Goal: Transaction & Acquisition: Purchase product/service

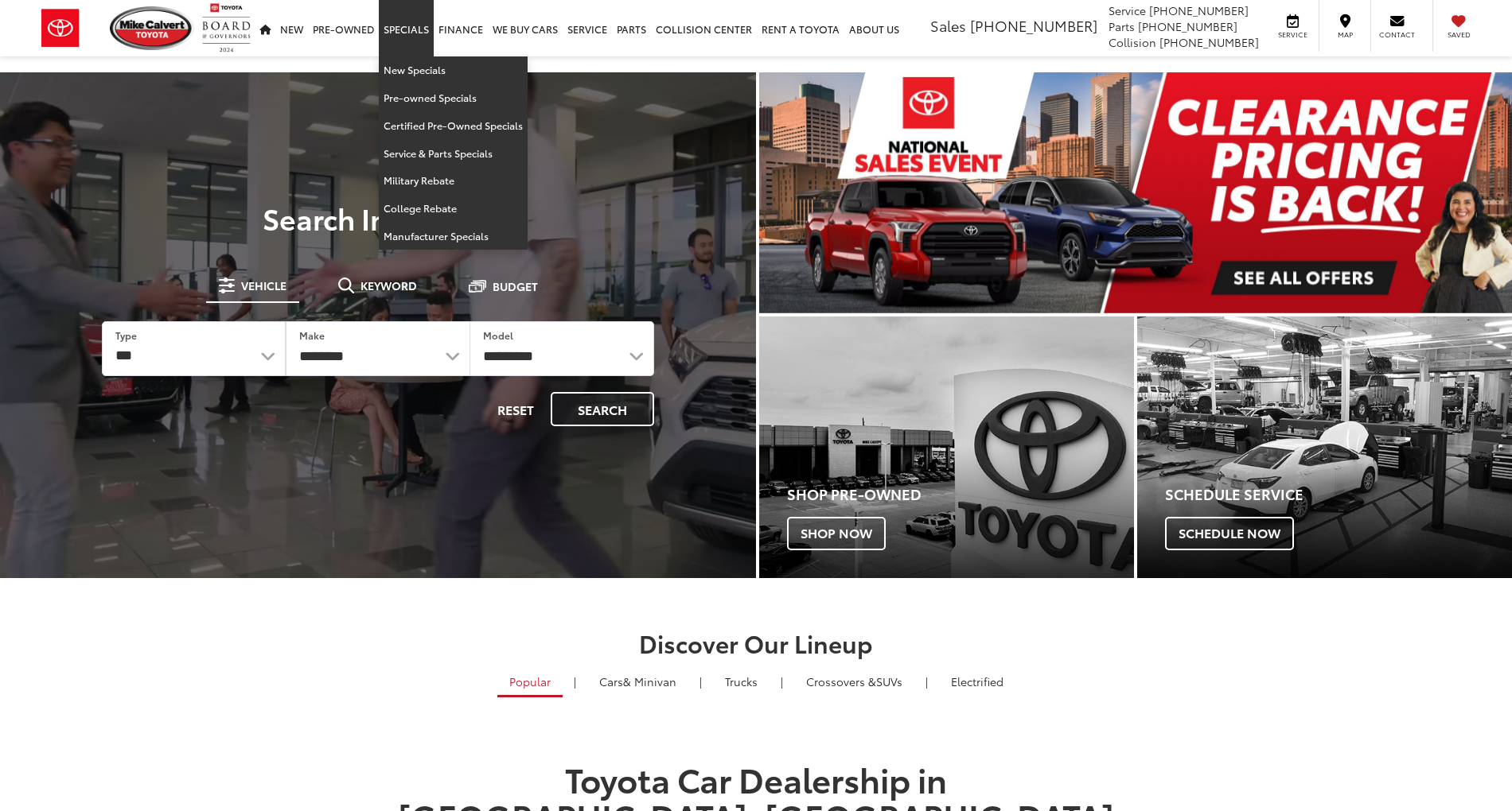
click at [0, 0] on link "Pre-Owned" at bounding box center [0, 0] width 0 height 0
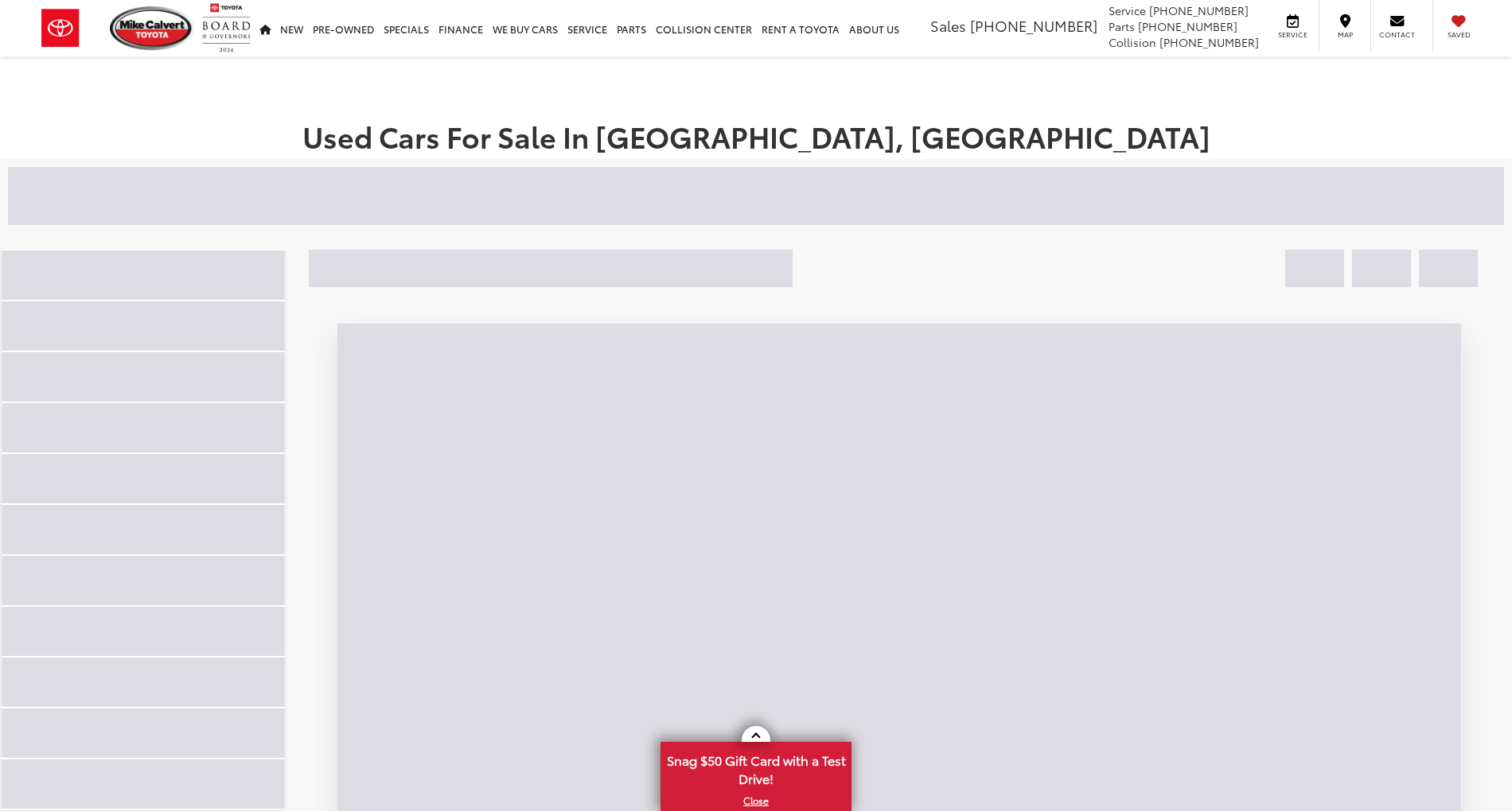
click at [567, 205] on div at bounding box center [531, 196] width 1047 height 58
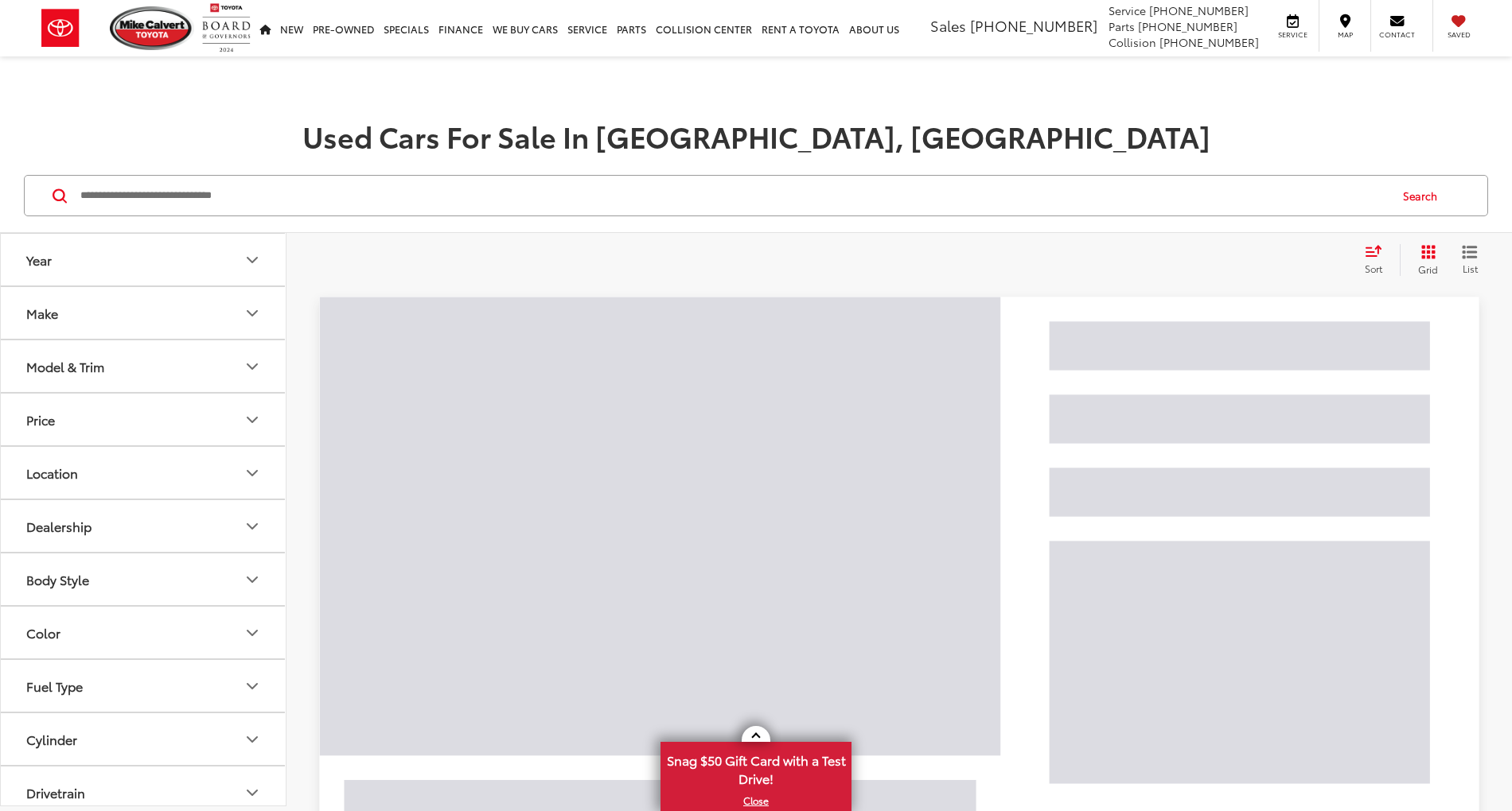
click at [583, 193] on input "Search by Make, Model, or Keyword" at bounding box center [732, 195] width 1308 height 38
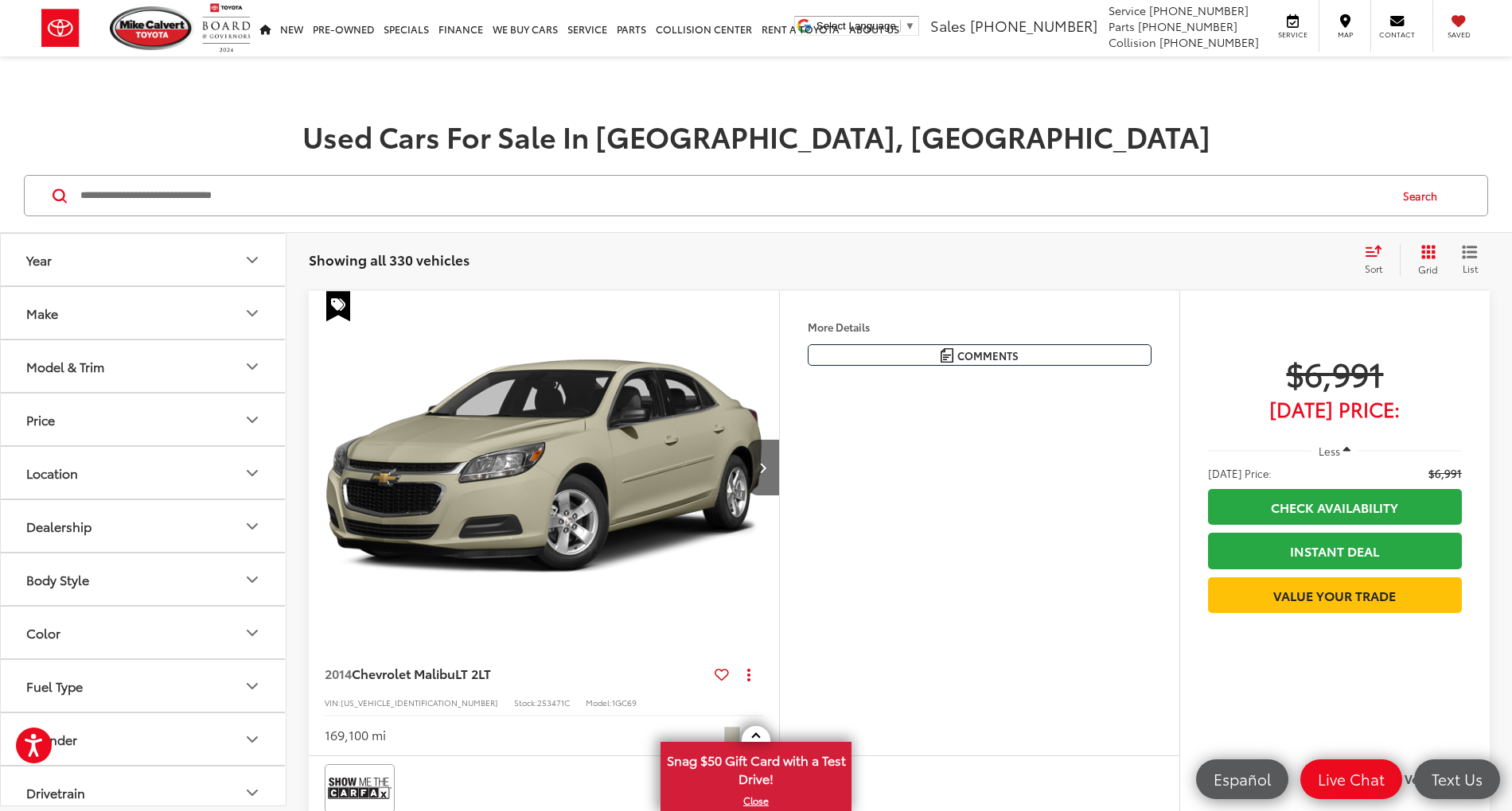
click at [124, 355] on button "Model & Trim" at bounding box center [144, 366] width 287 height 52
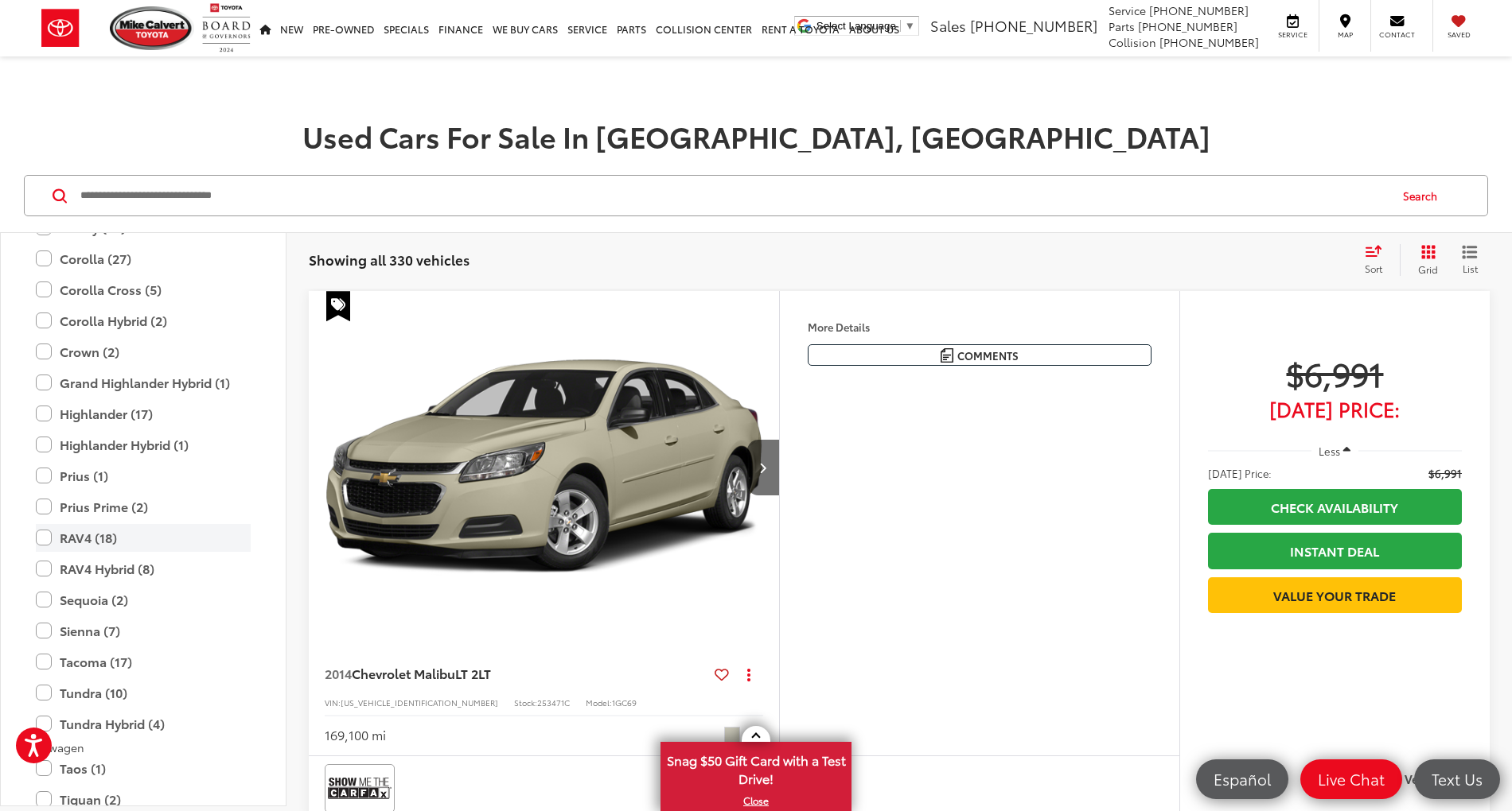
scroll to position [3287, 0]
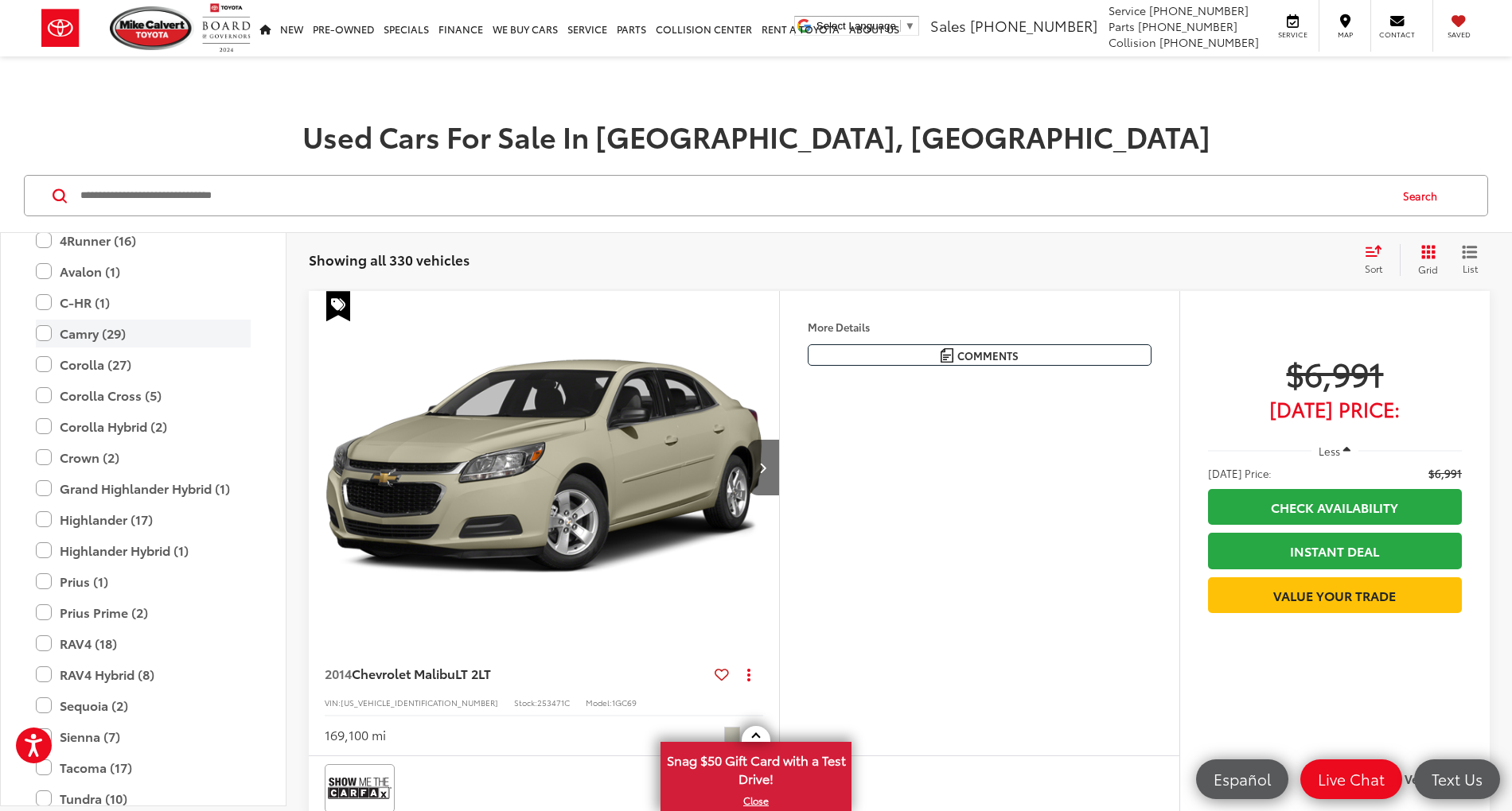
click at [168, 340] on label "Camry (29)" at bounding box center [143, 334] width 214 height 27
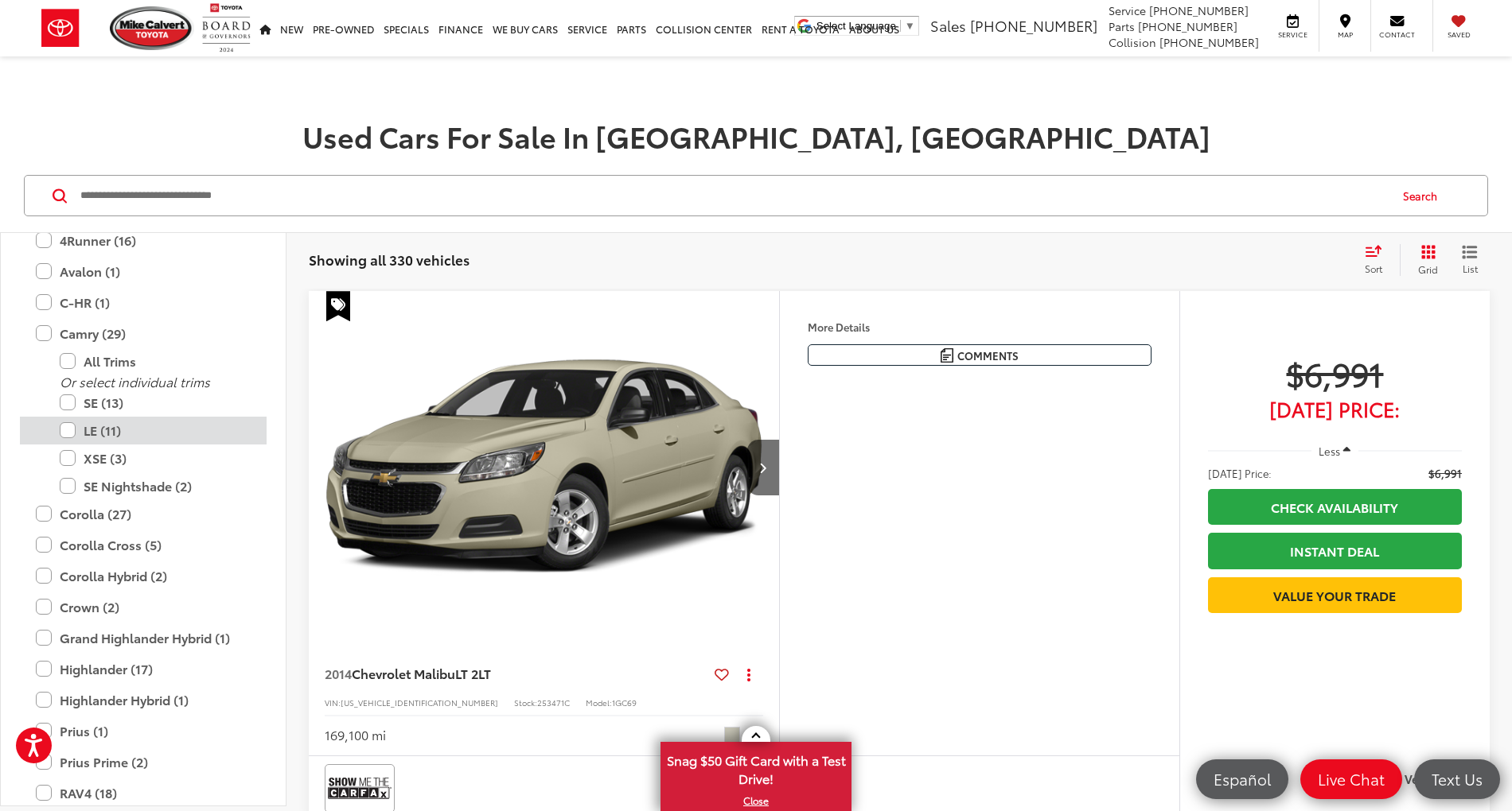
click at [163, 432] on label "LE (11)" at bounding box center [155, 430] width 191 height 27
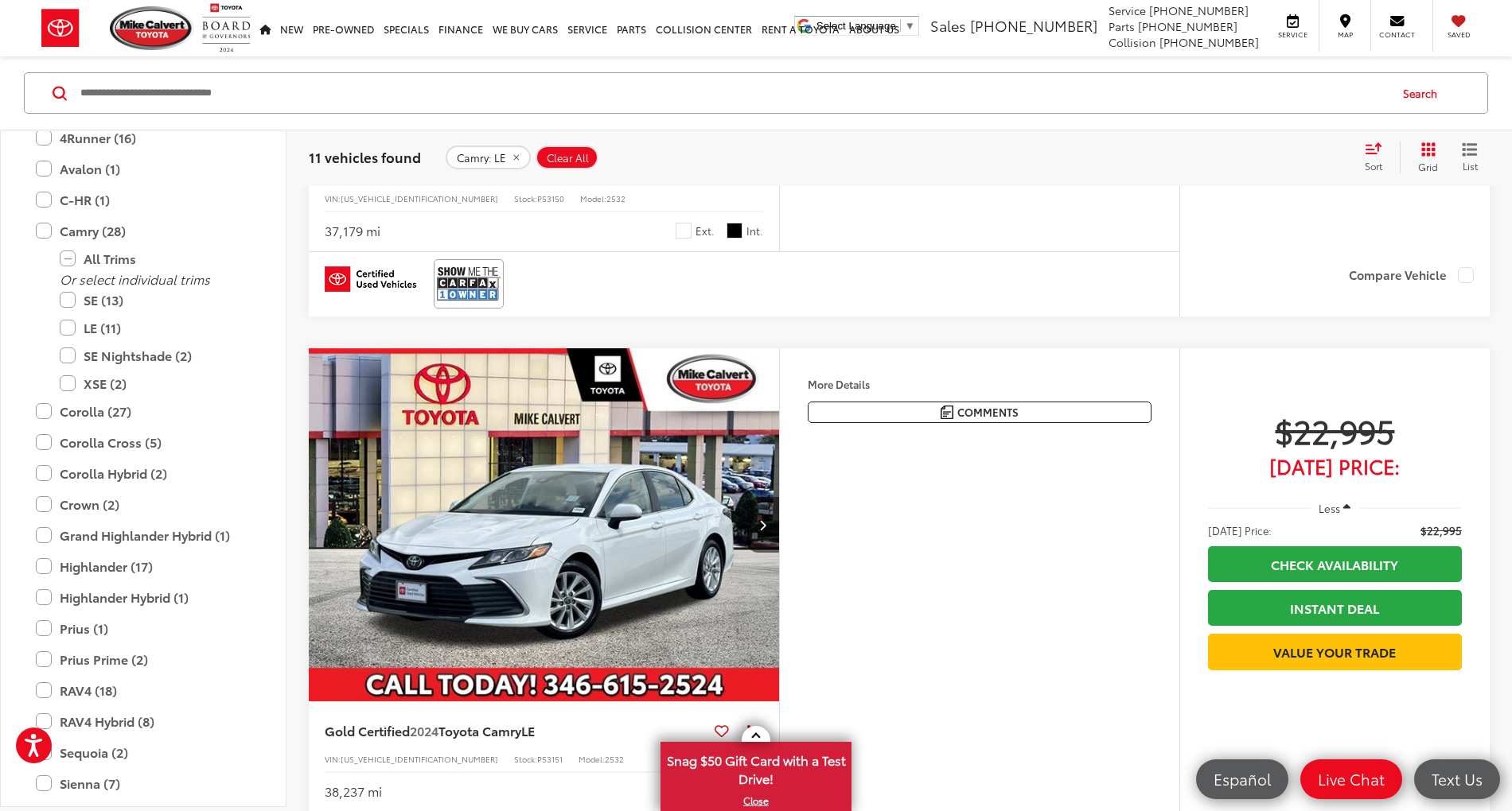
scroll to position [2969, 0]
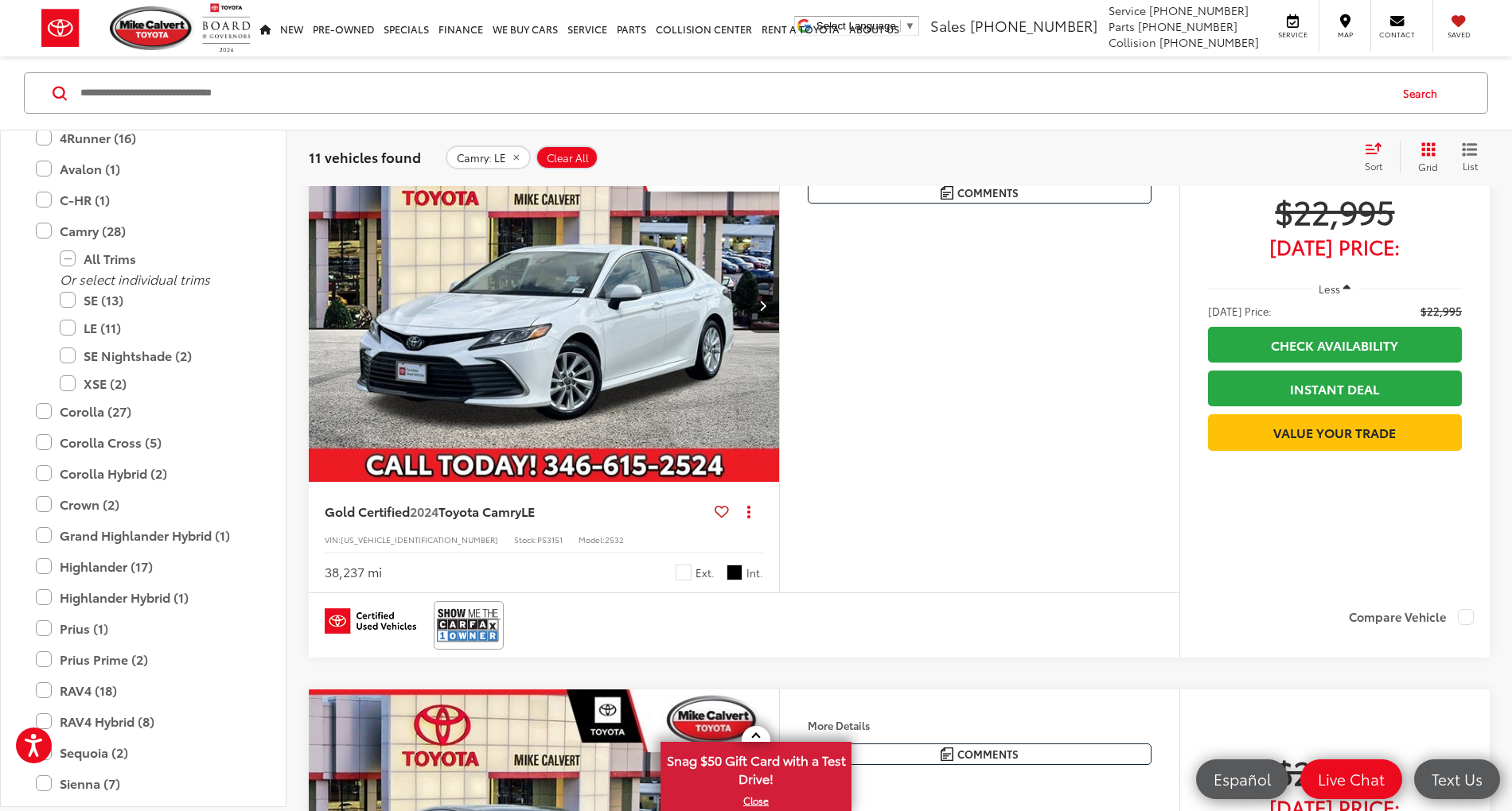
copy span "P53150"
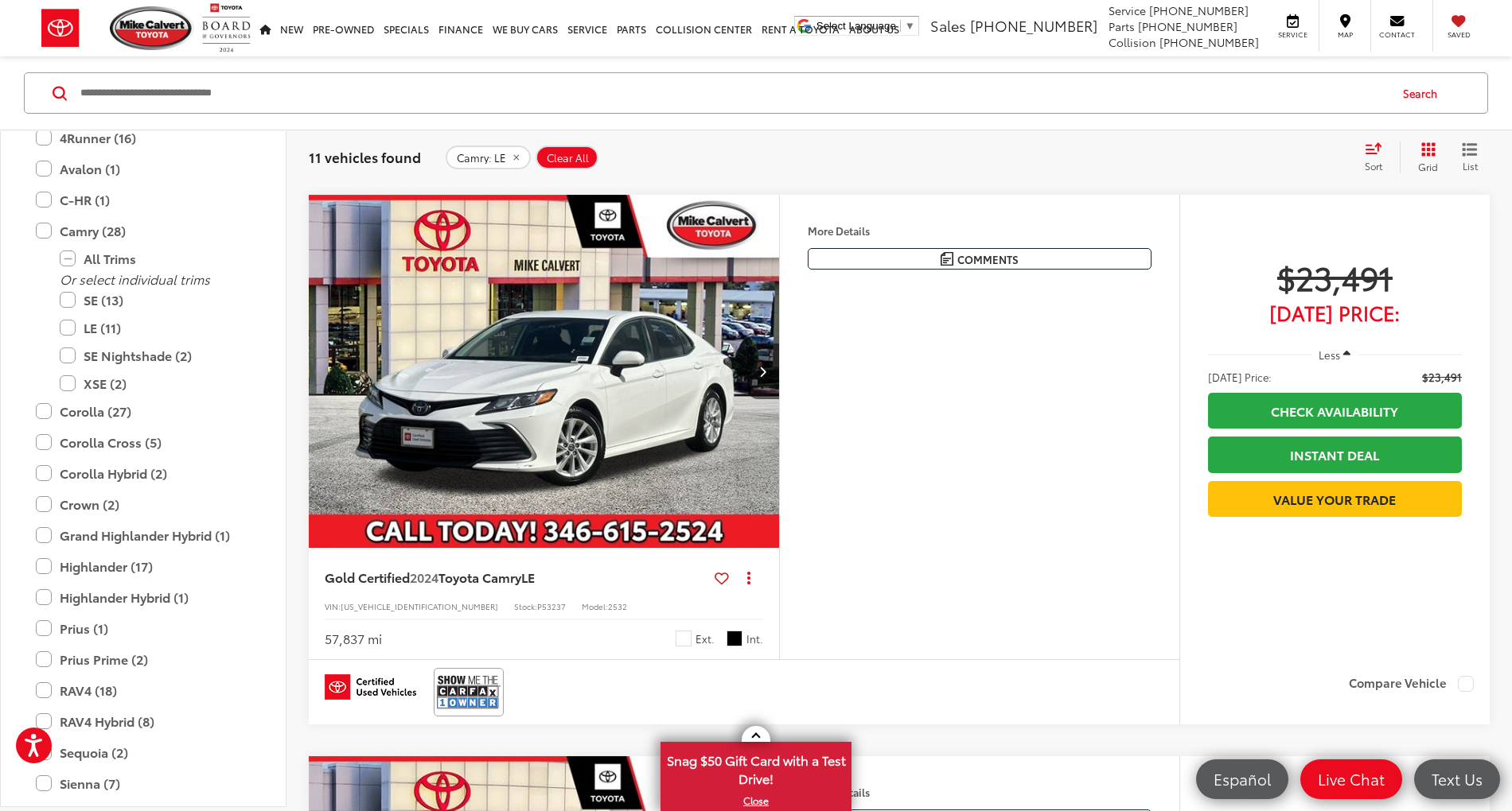
scroll to position [4135, 0]
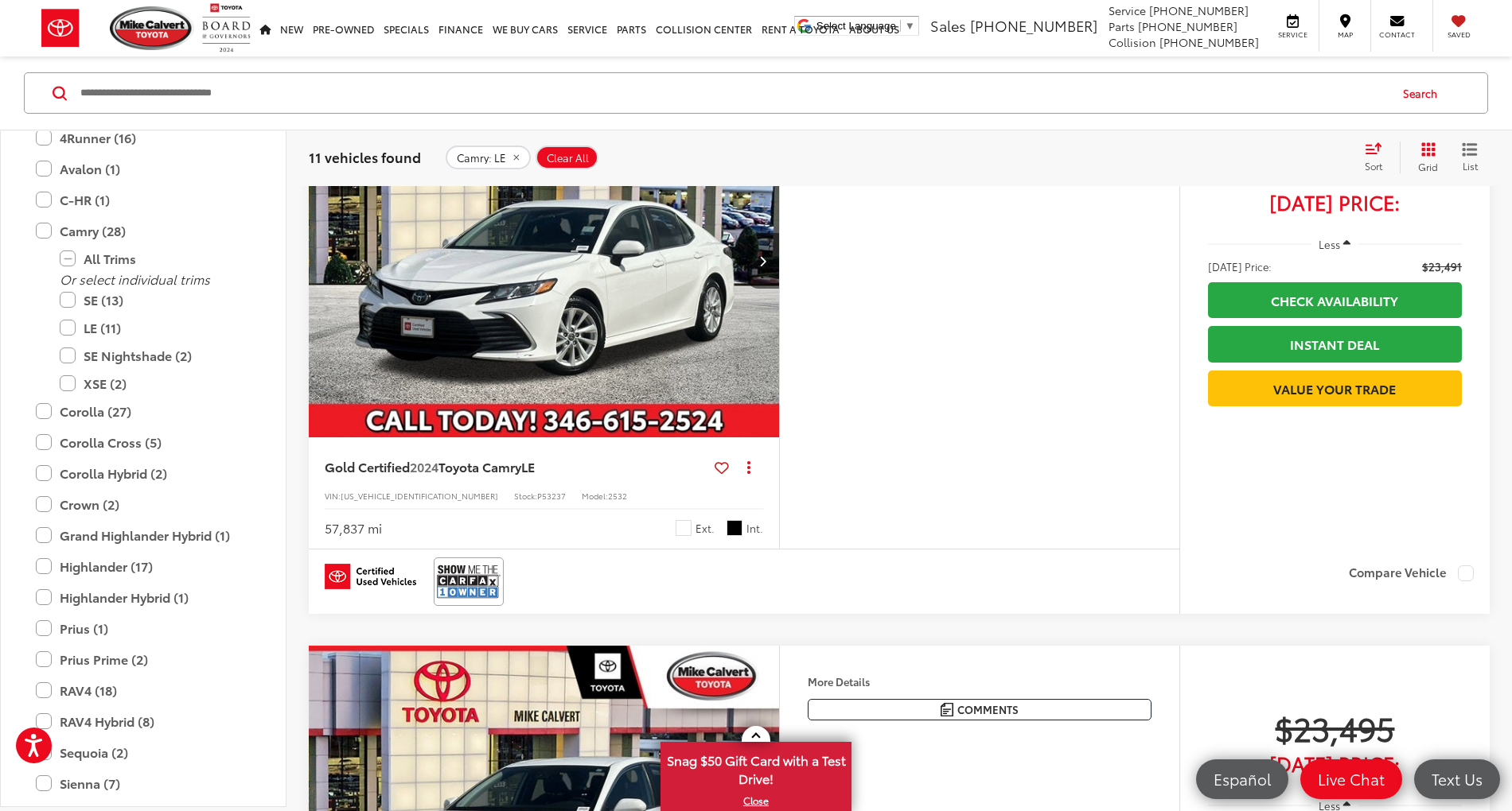
drag, startPoint x: 479, startPoint y: 610, endPoint x: 665, endPoint y: 668, distance: 194.8
click at [665, 53] on div at bounding box center [743, 21] width 870 height 65
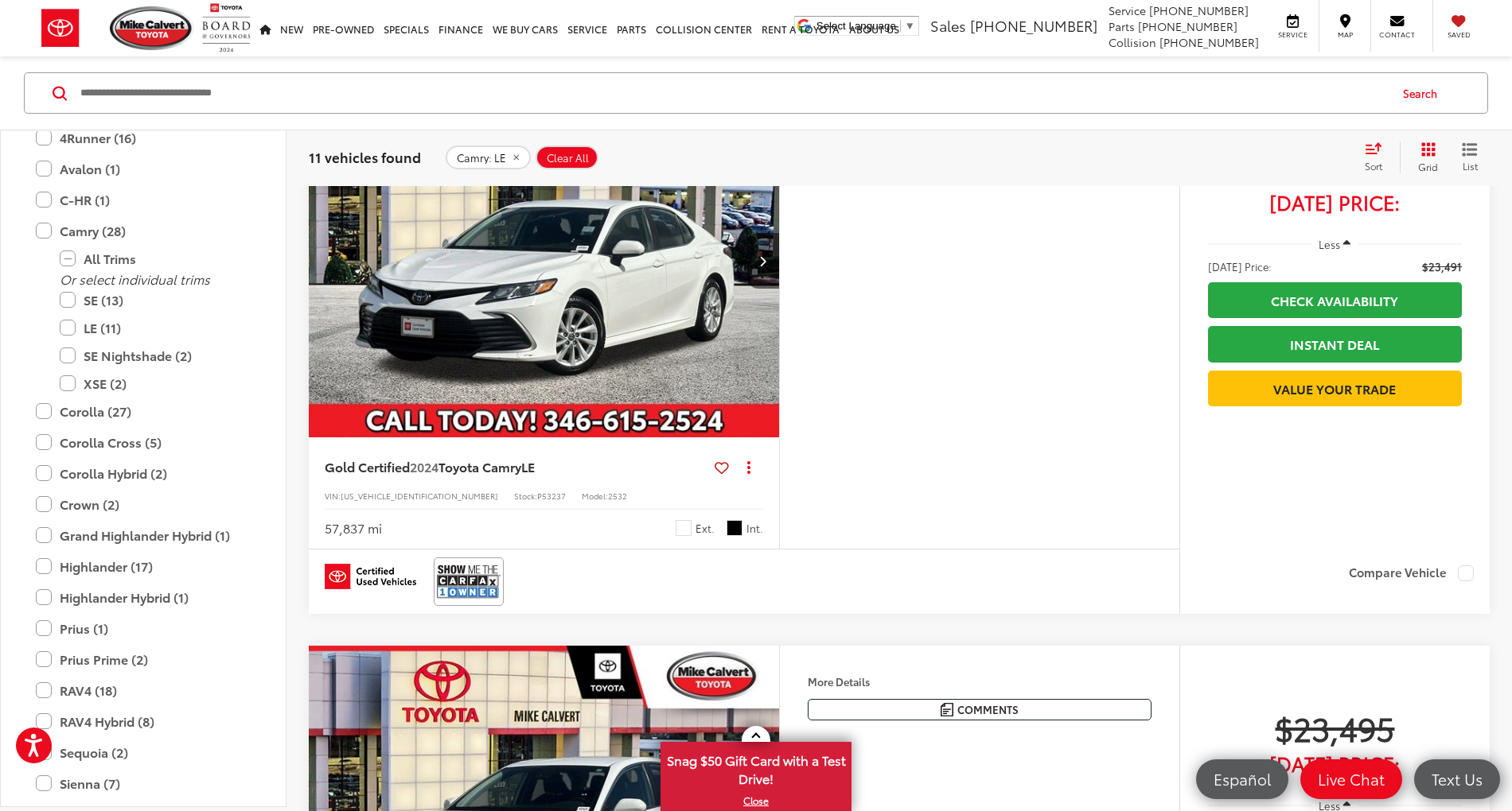
copy span "P53083"
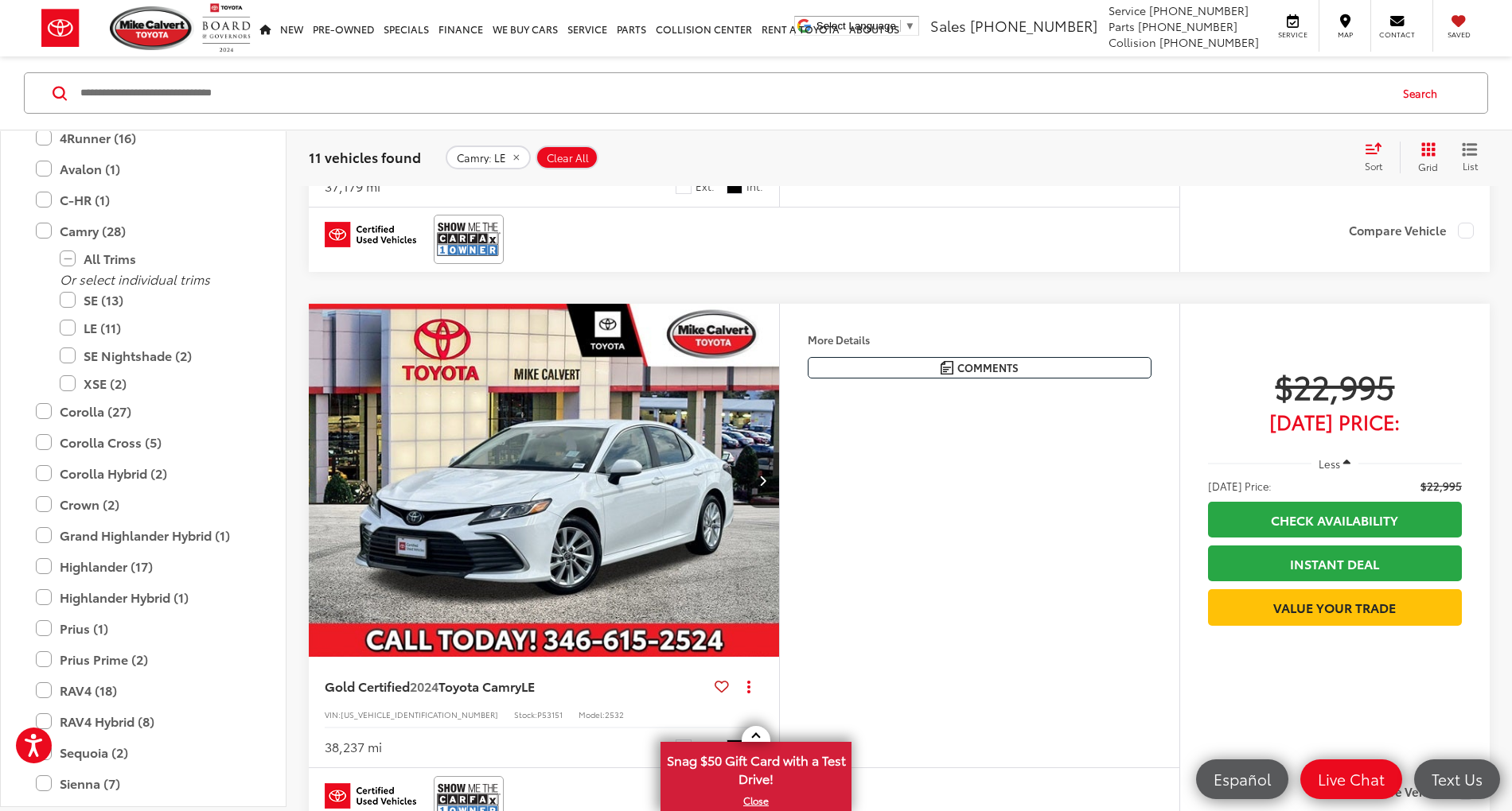
scroll to position [2757, 0]
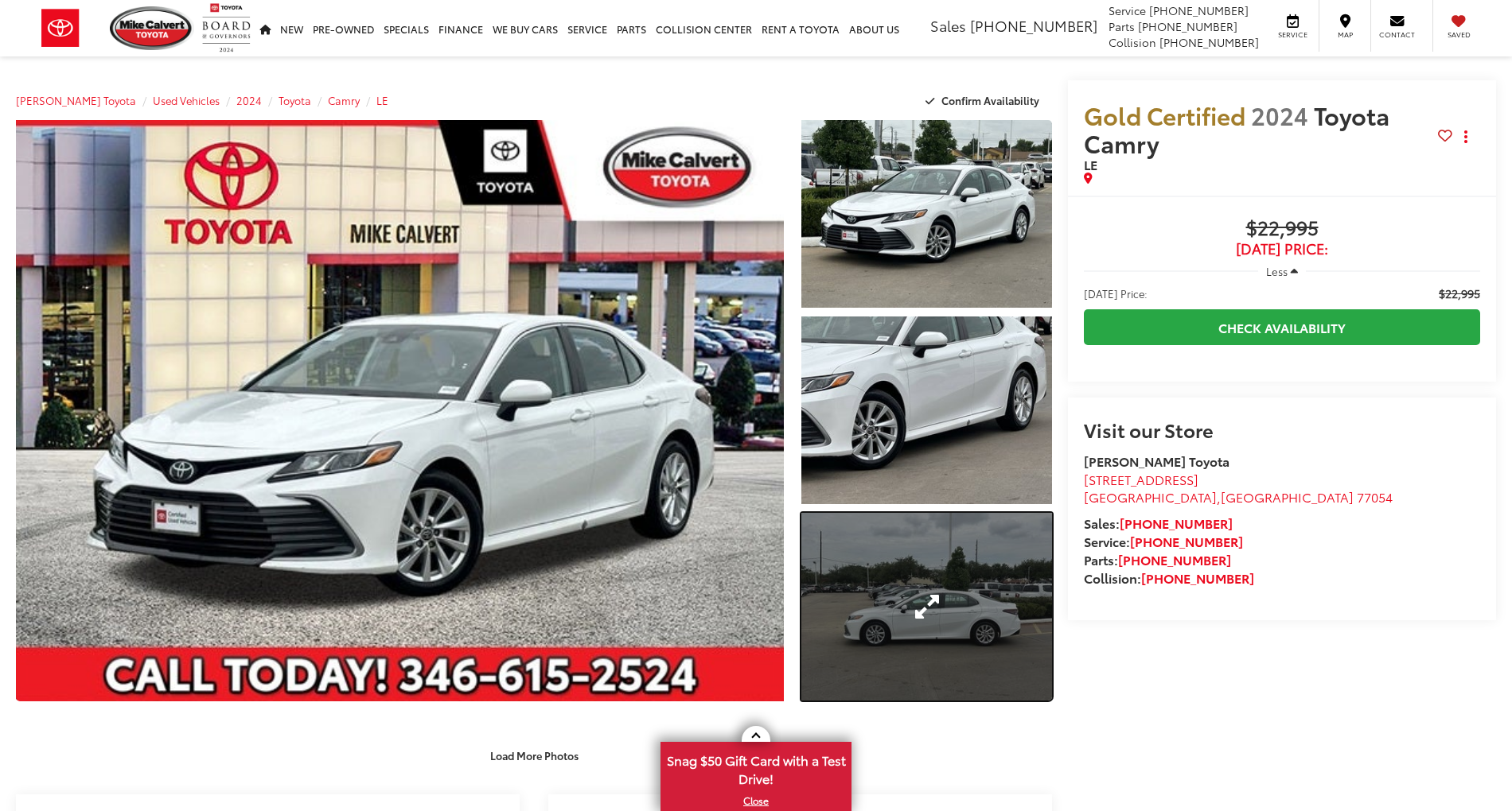
click at [949, 662] on link "Expand Photo 3" at bounding box center [927, 607] width 251 height 188
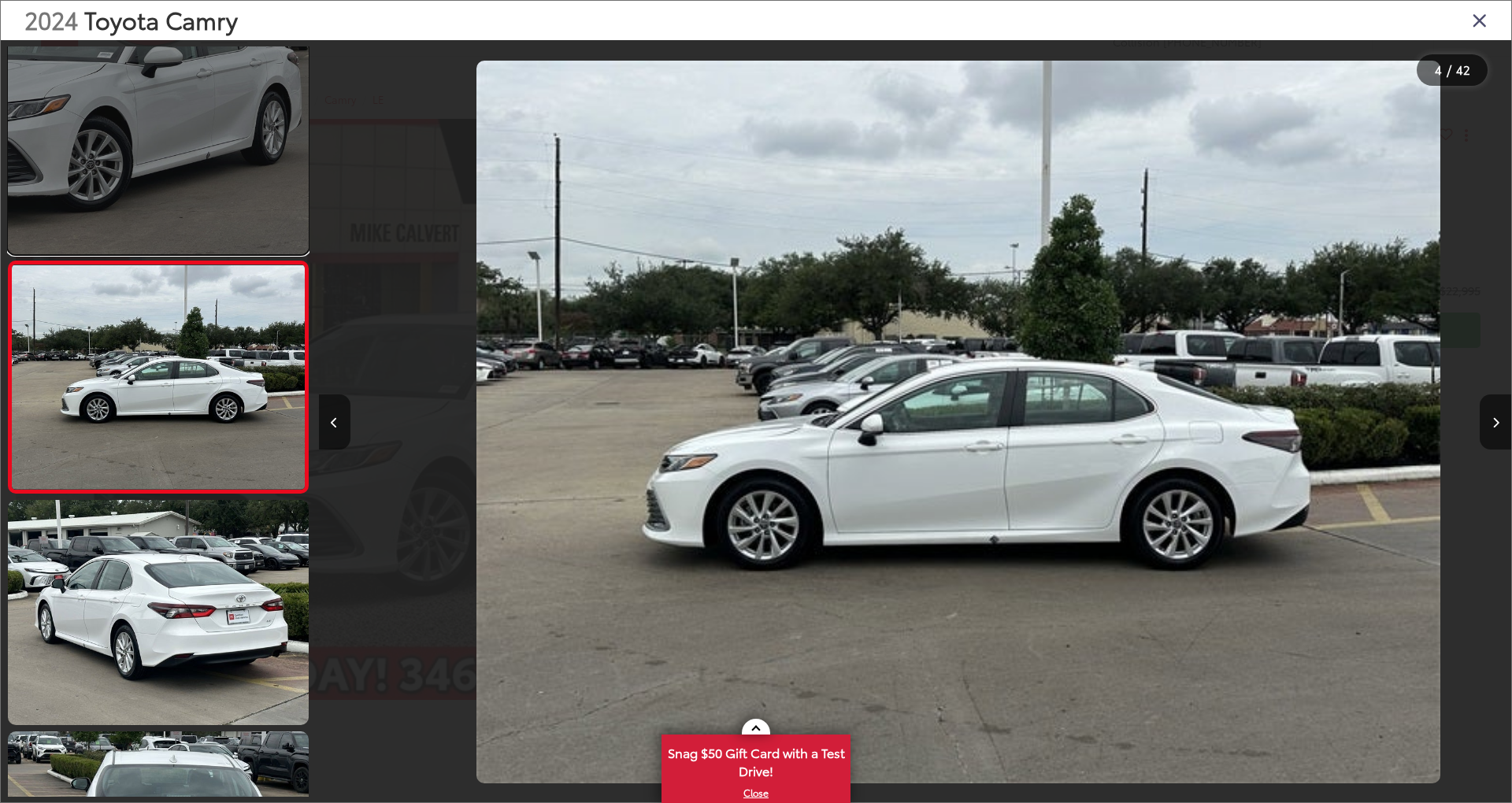
scroll to position [0, 3575]
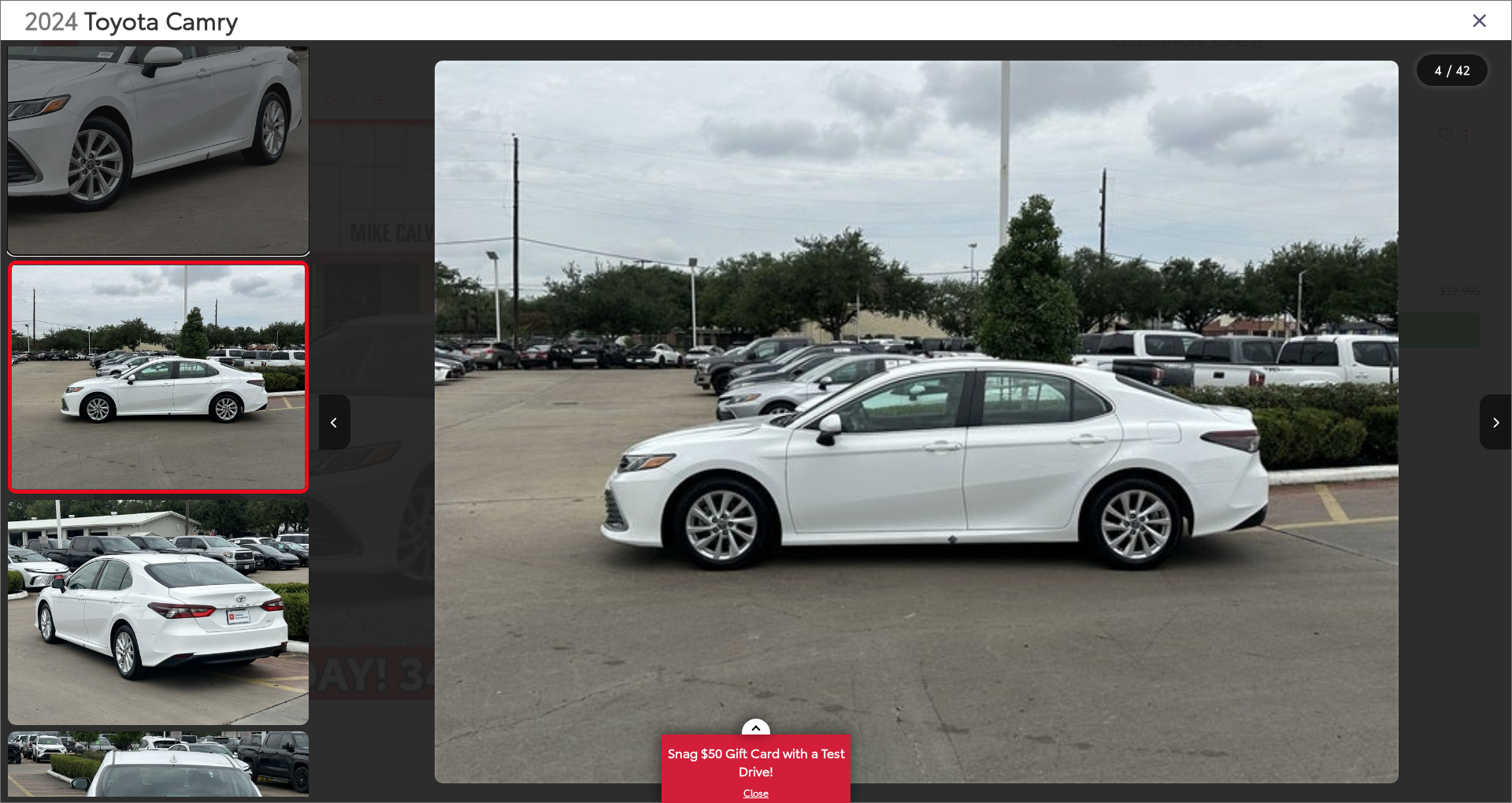
click at [229, 179] on link at bounding box center [158, 140] width 301 height 225
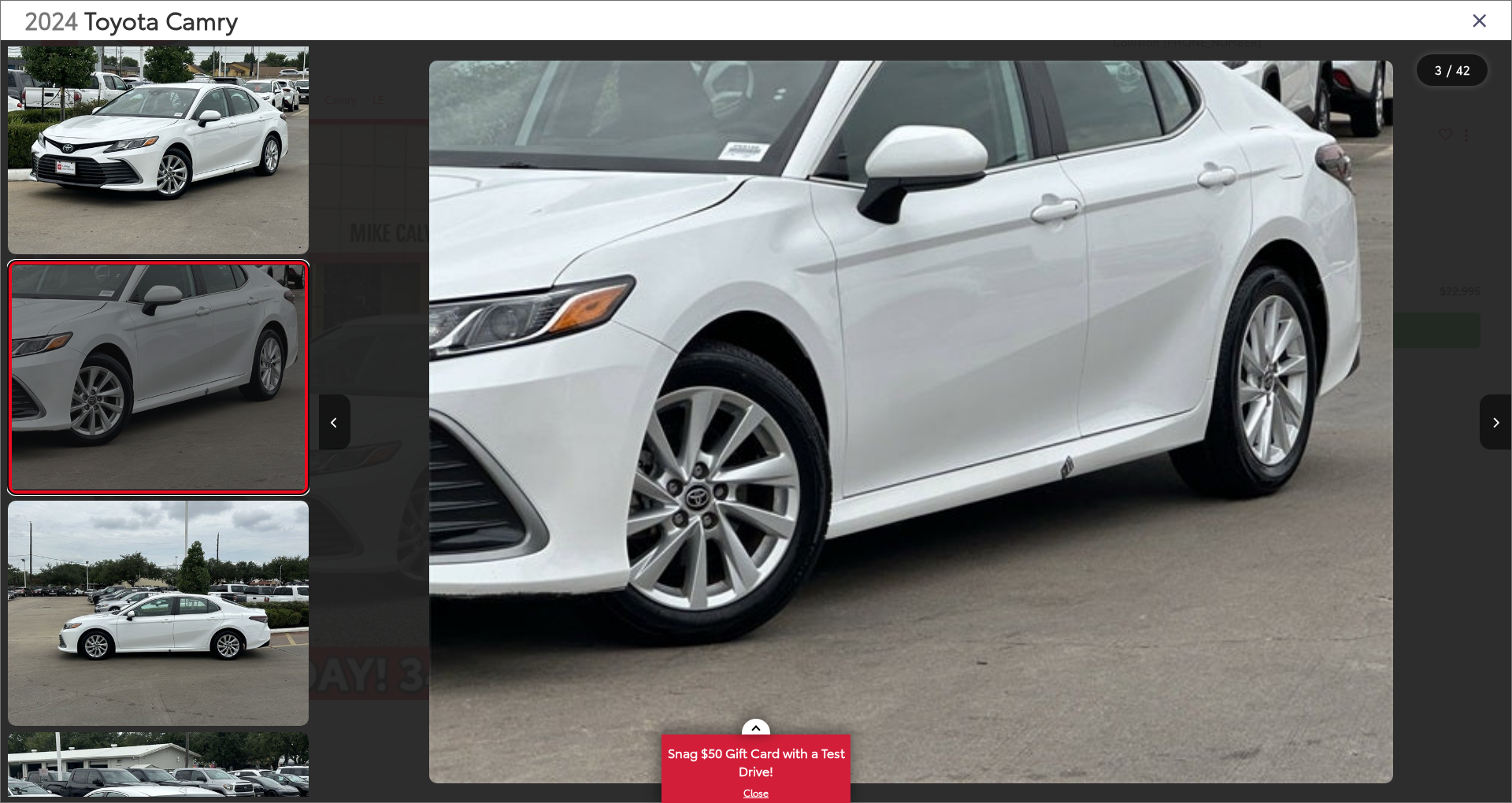
scroll to position [0, 0]
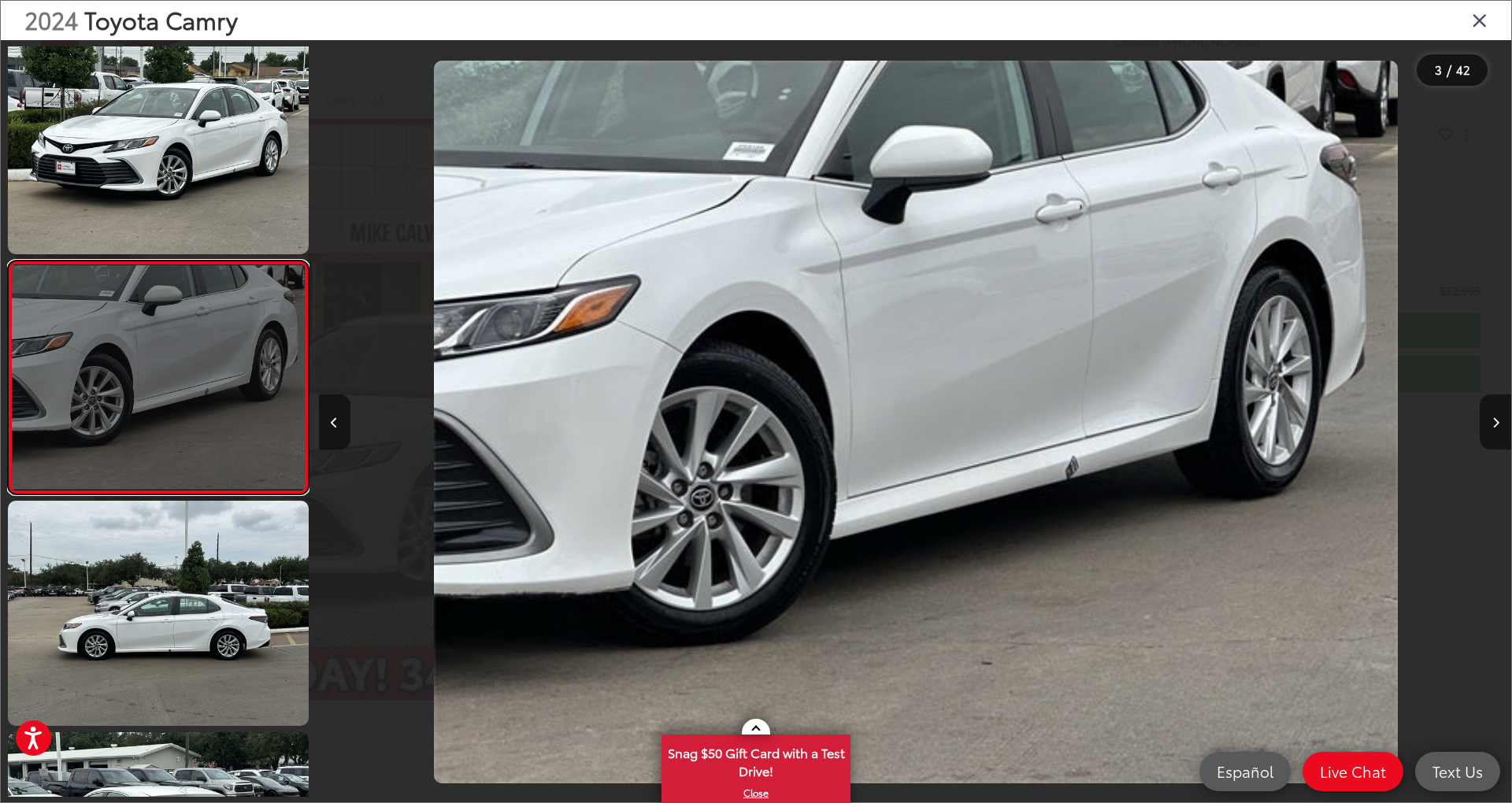
click at [208, 452] on link at bounding box center [158, 377] width 301 height 233
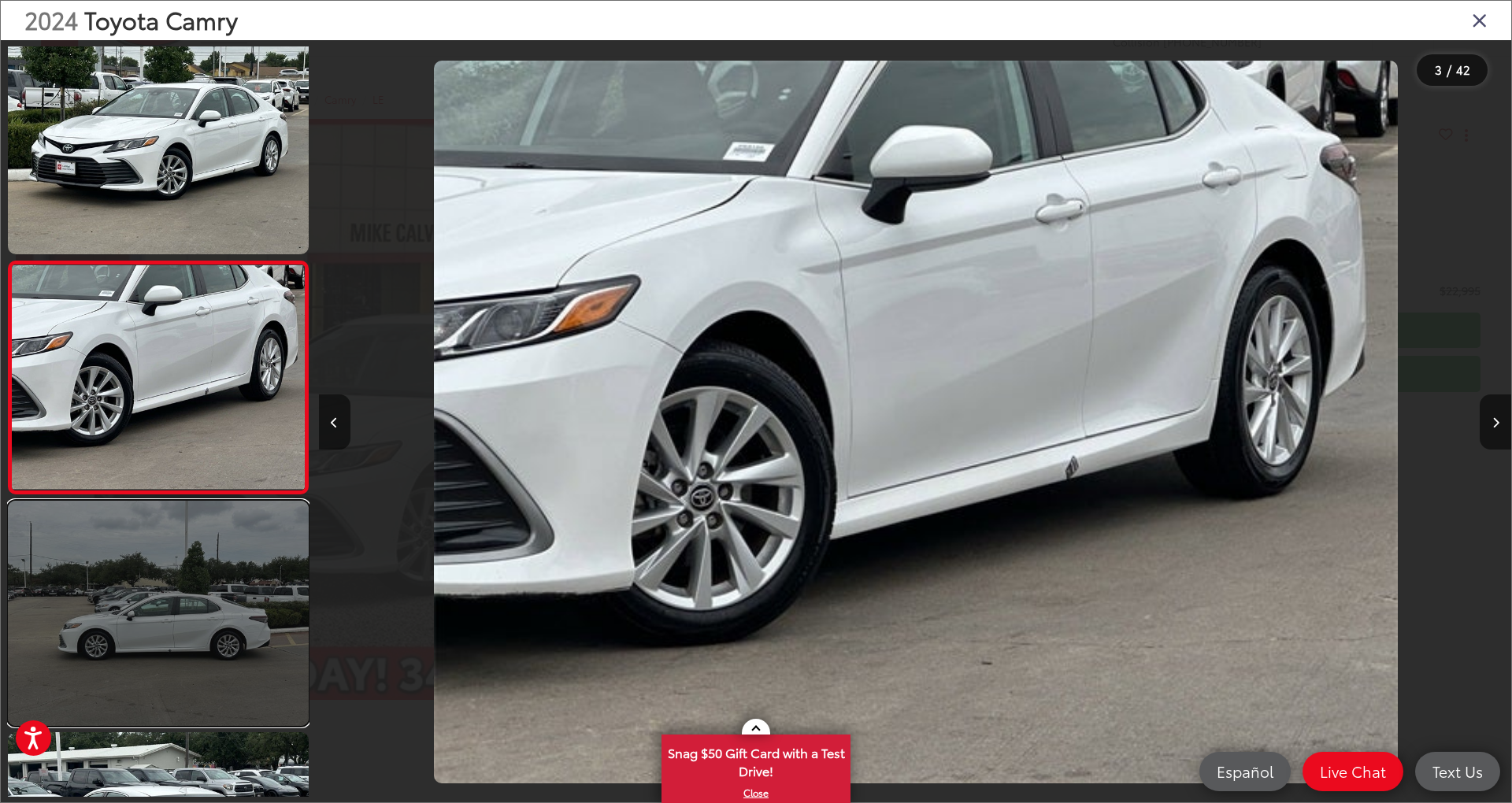
click at [200, 530] on link at bounding box center [158, 613] width 301 height 225
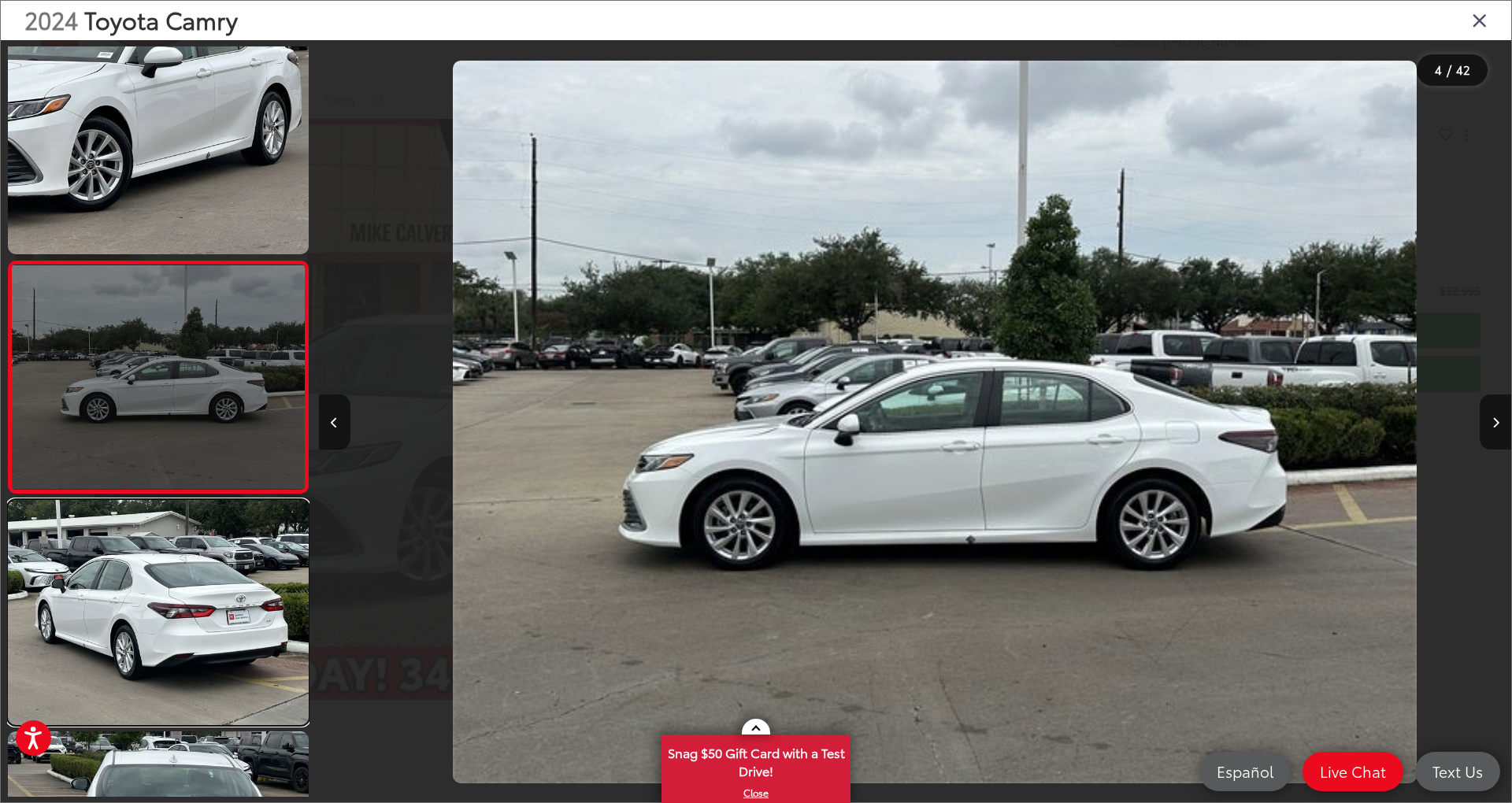
scroll to position [0, 3575]
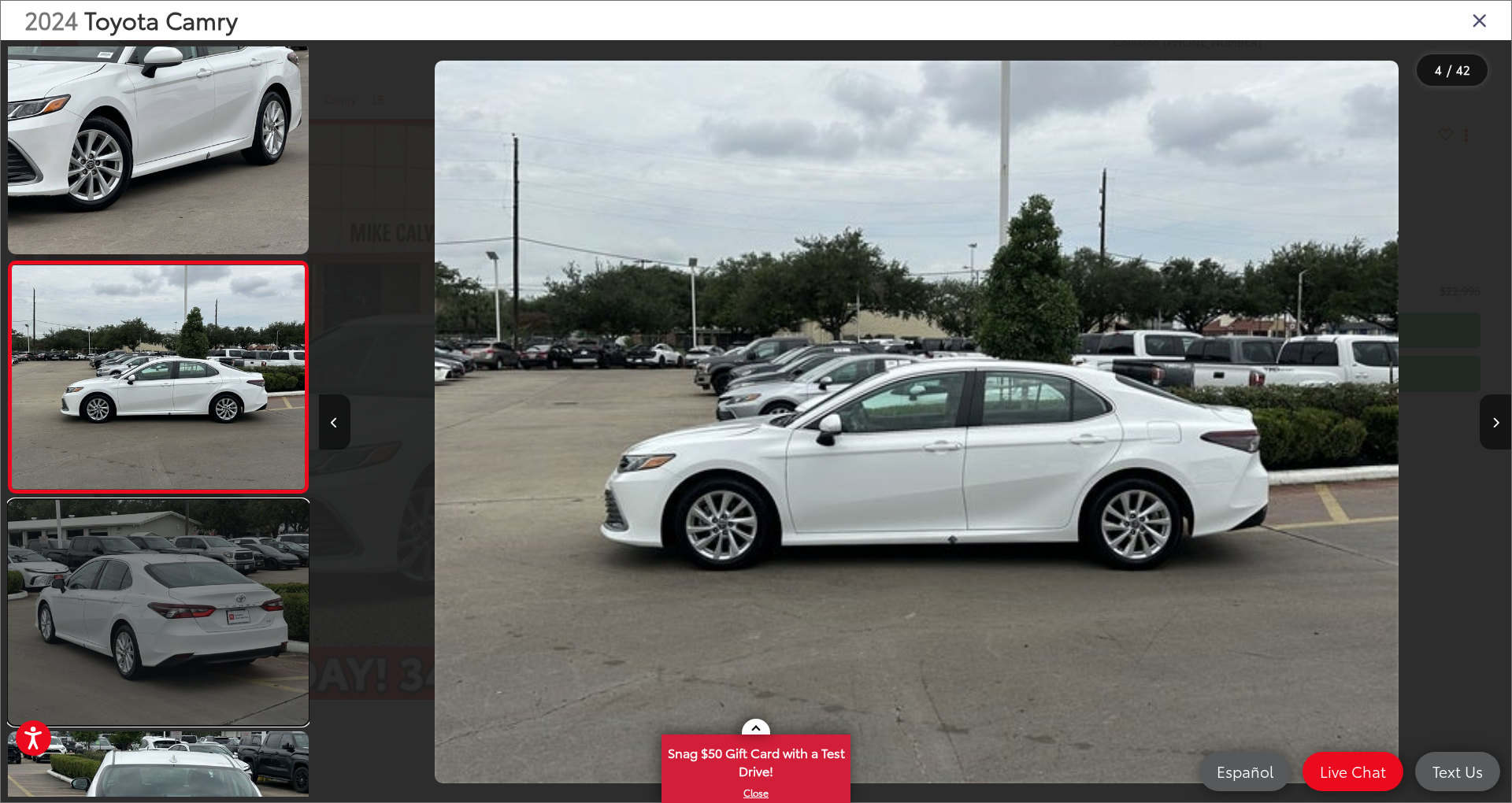
drag, startPoint x: 200, startPoint y: 530, endPoint x: 186, endPoint y: 591, distance: 62.6
click at [189, 591] on link at bounding box center [158, 612] width 301 height 225
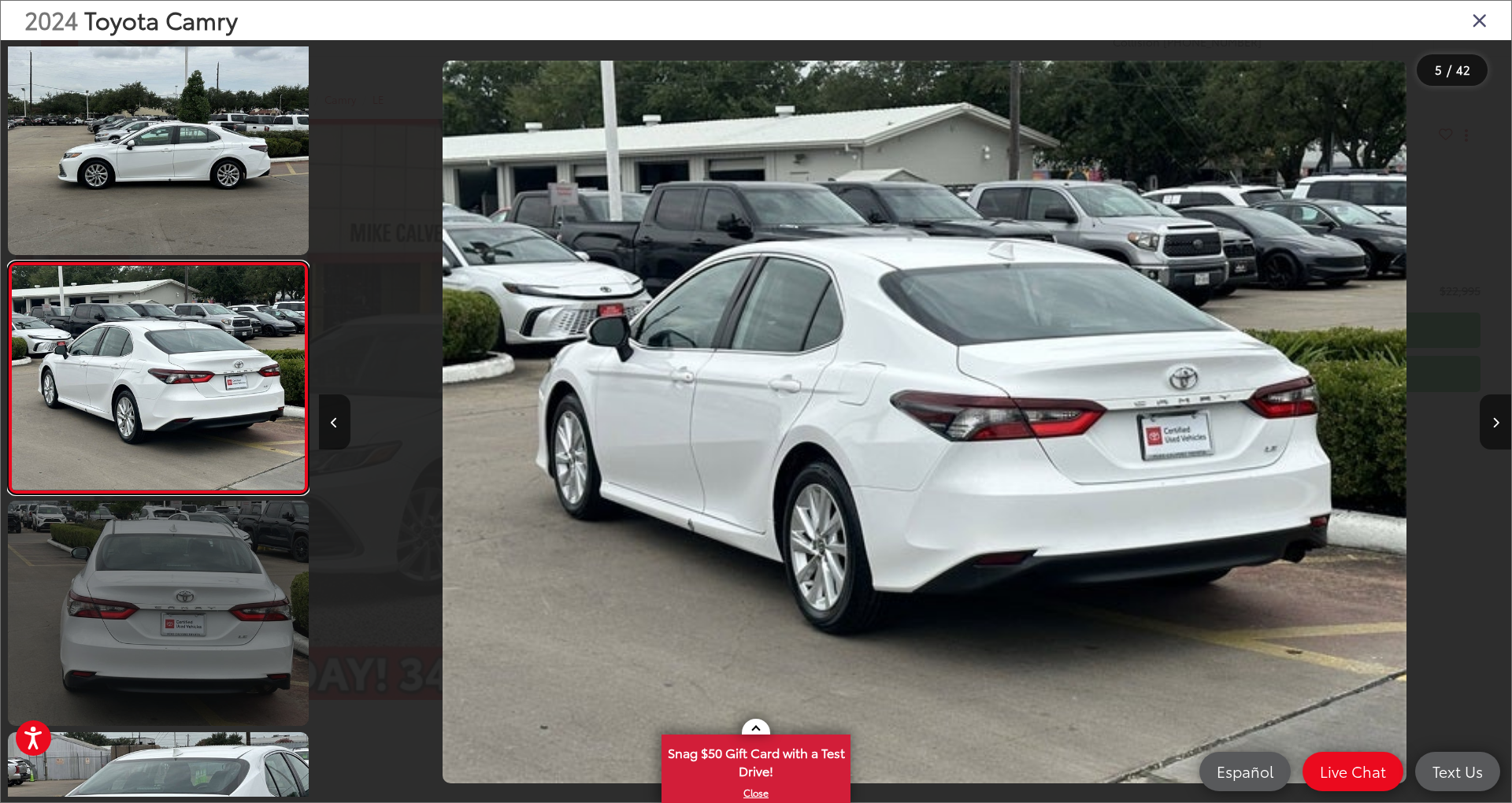
scroll to position [0, 4768]
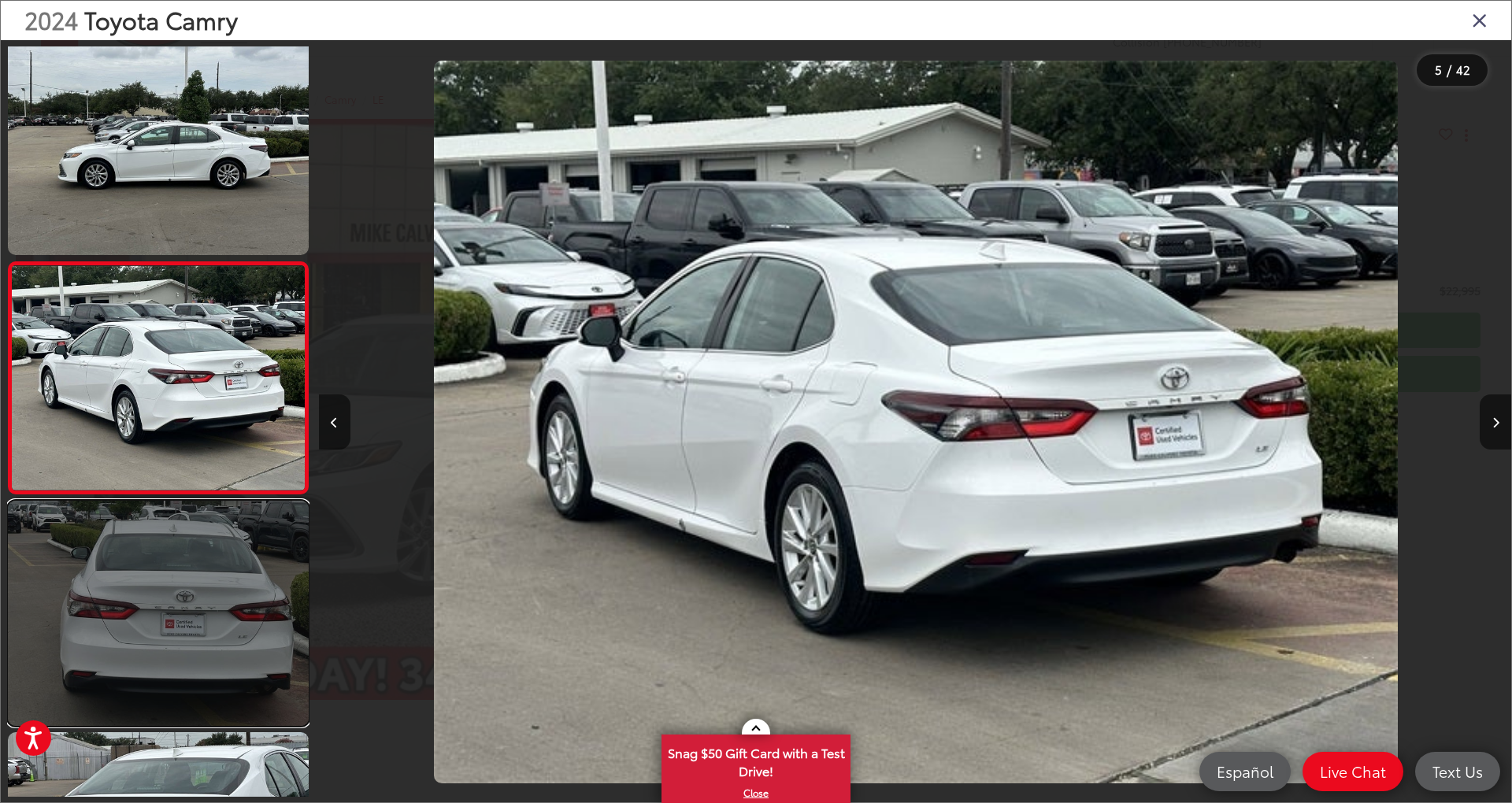
click at [183, 590] on link at bounding box center [158, 613] width 301 height 225
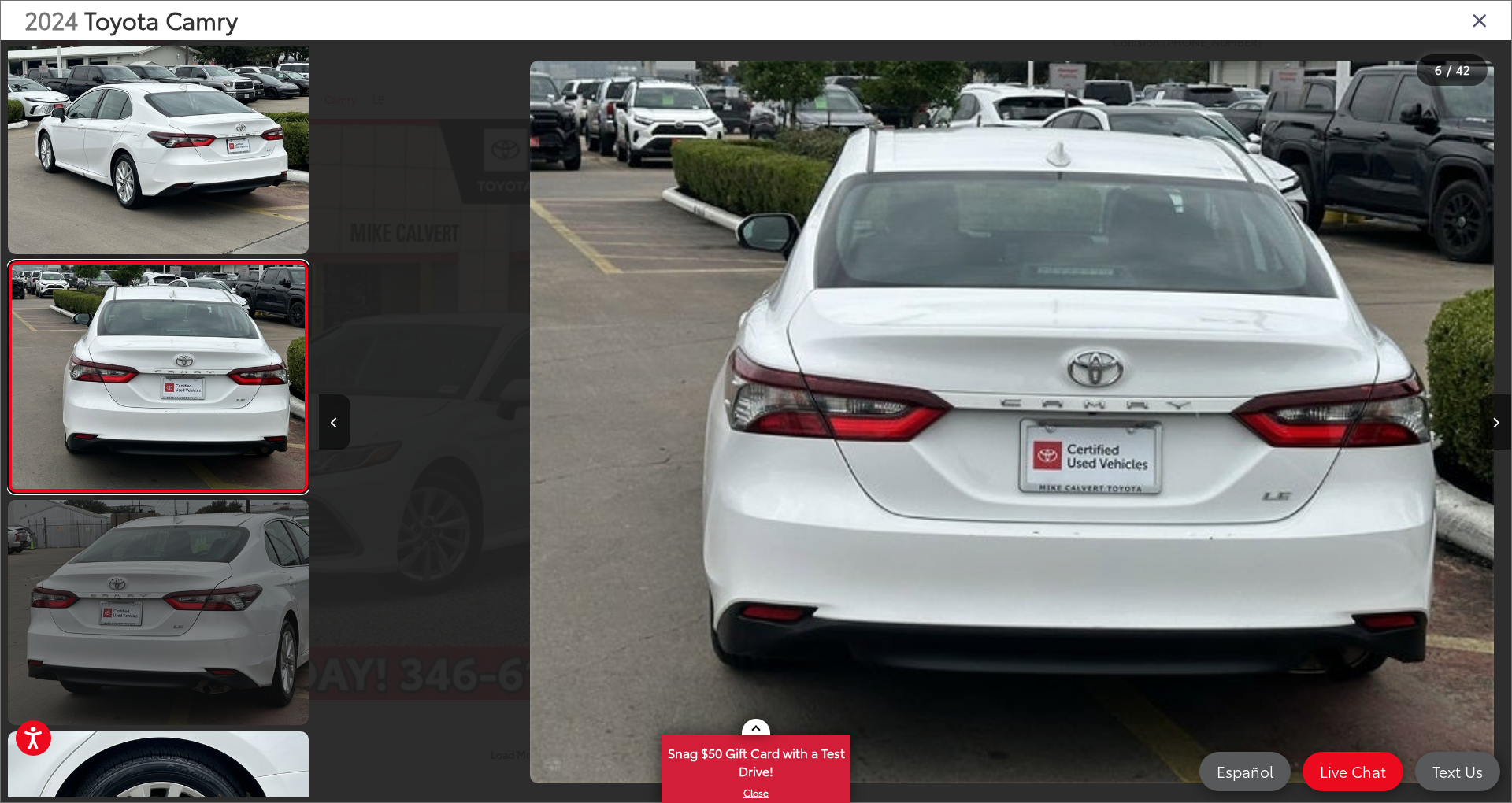
scroll to position [0, 5960]
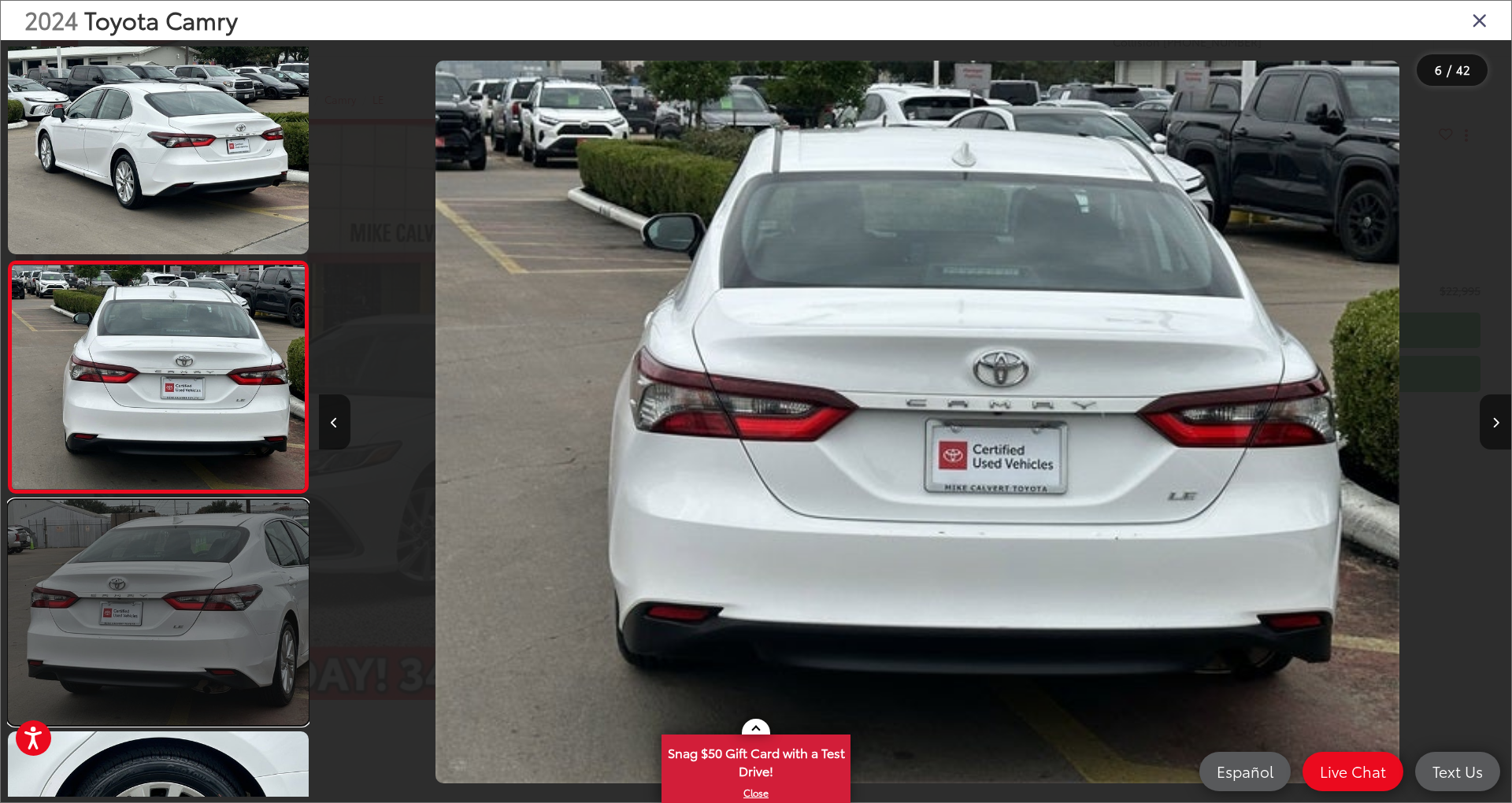
click at [176, 625] on link at bounding box center [158, 612] width 301 height 225
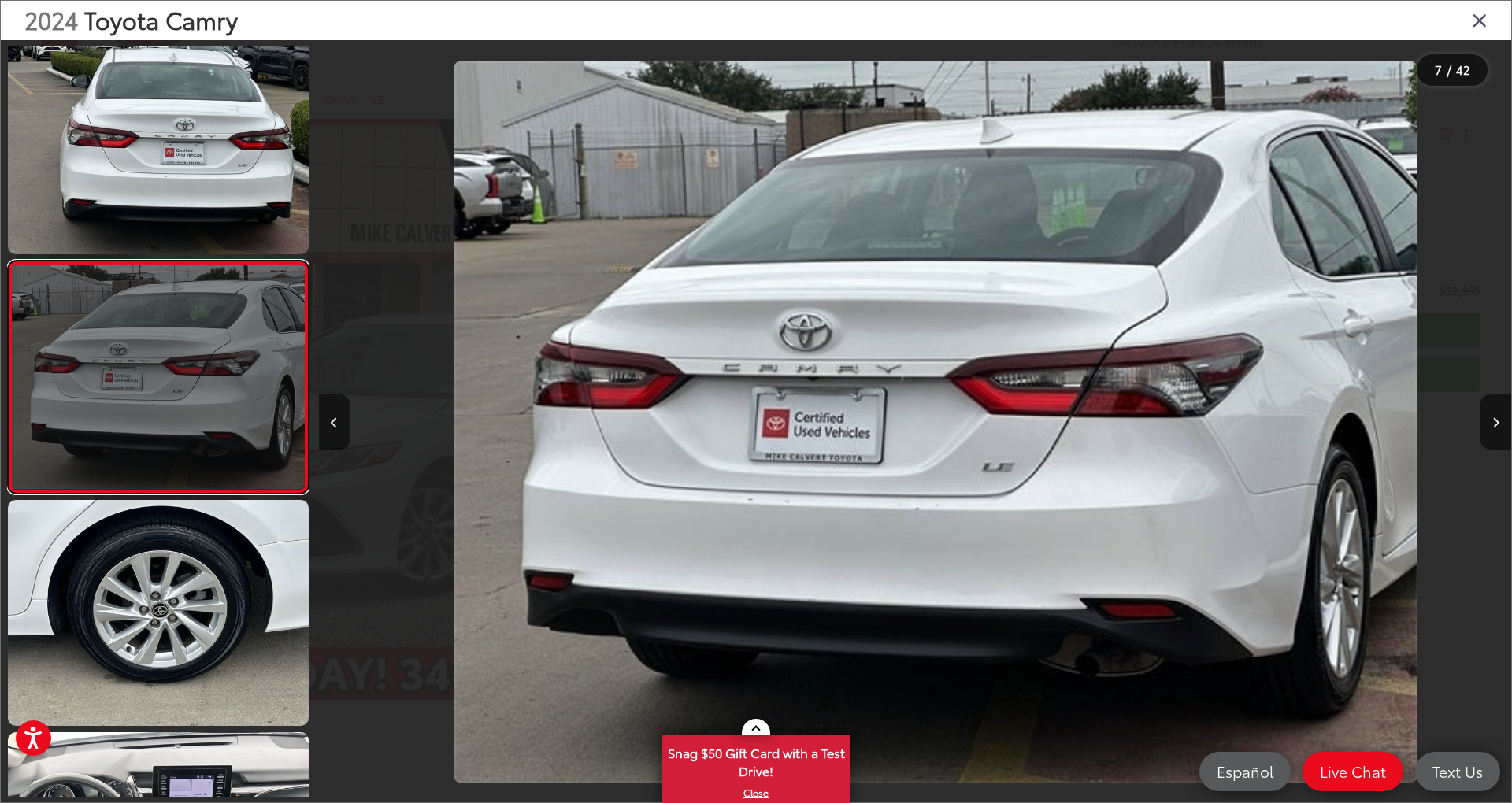
scroll to position [0, 7151]
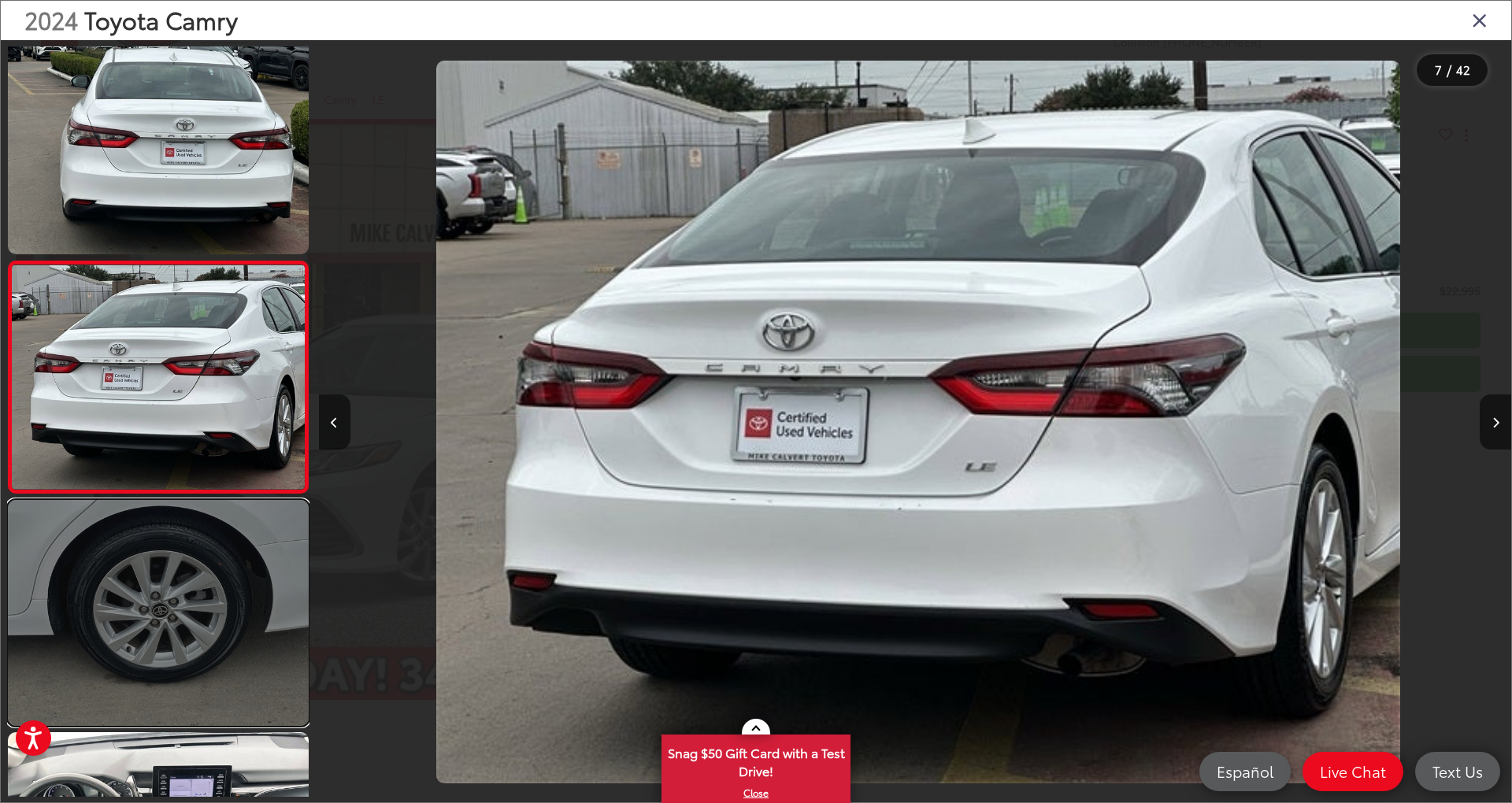
click at [246, 549] on link at bounding box center [158, 612] width 301 height 225
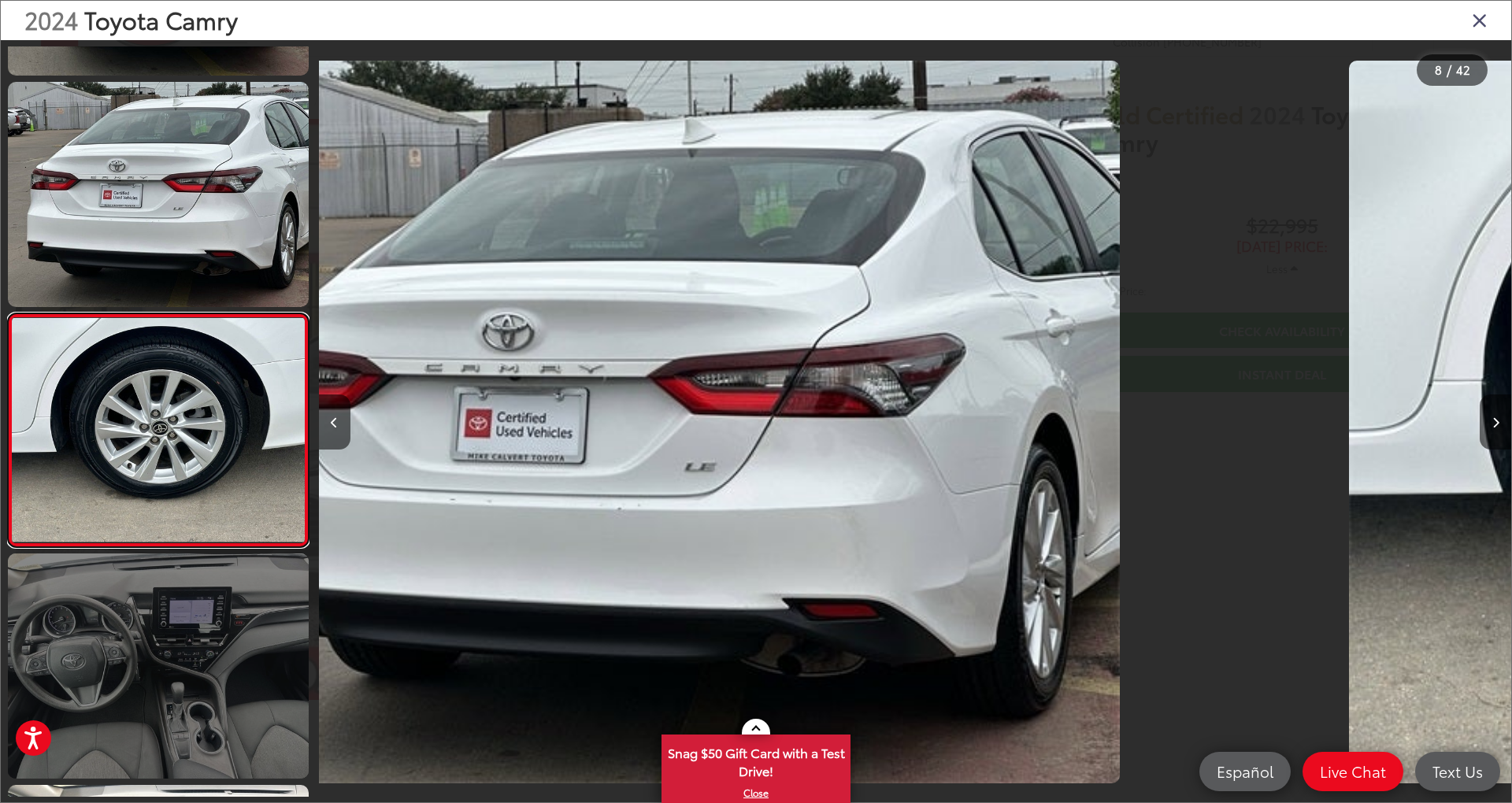
scroll to position [1408, 0]
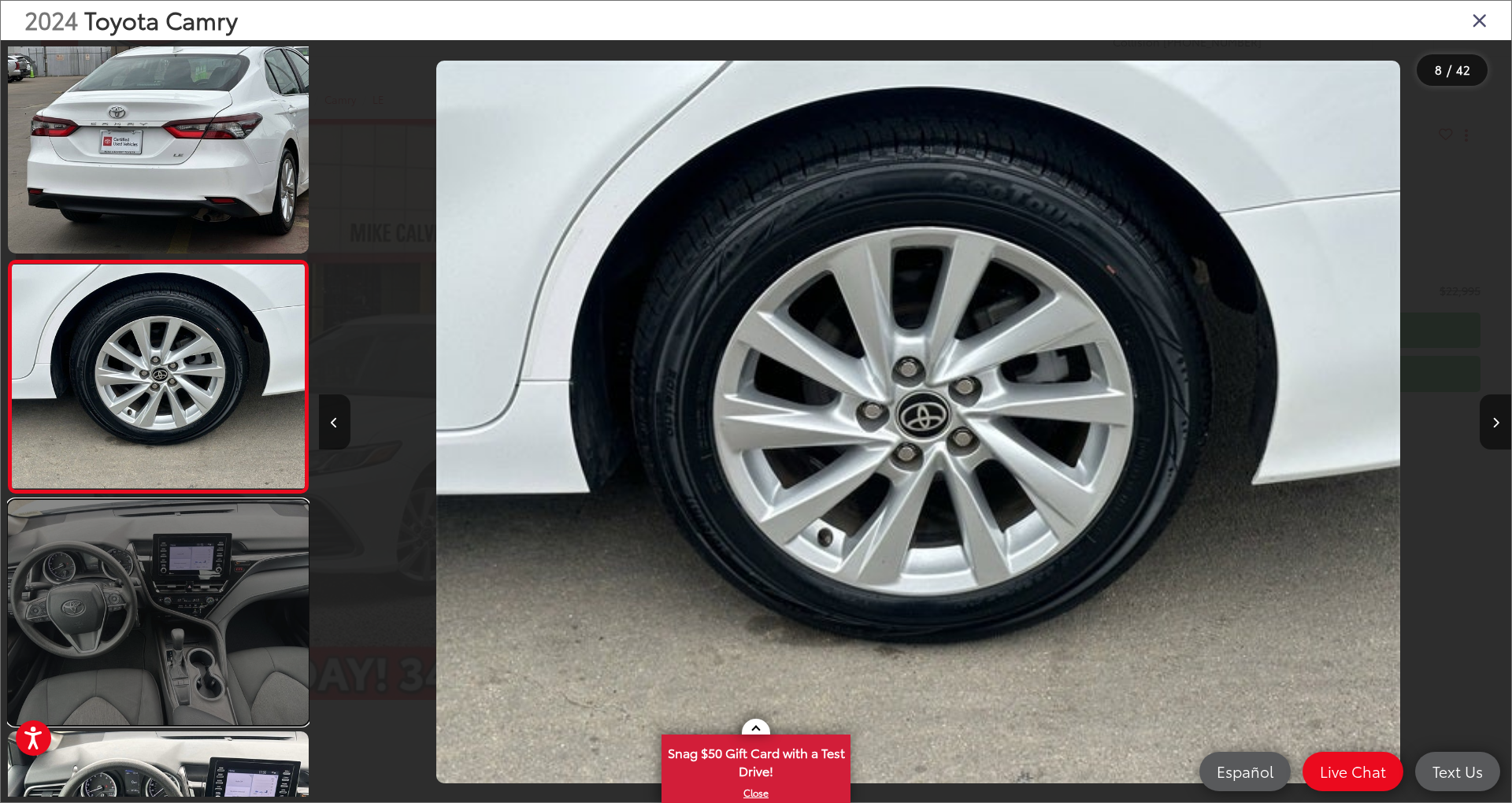
click at [199, 654] on link at bounding box center [158, 612] width 301 height 225
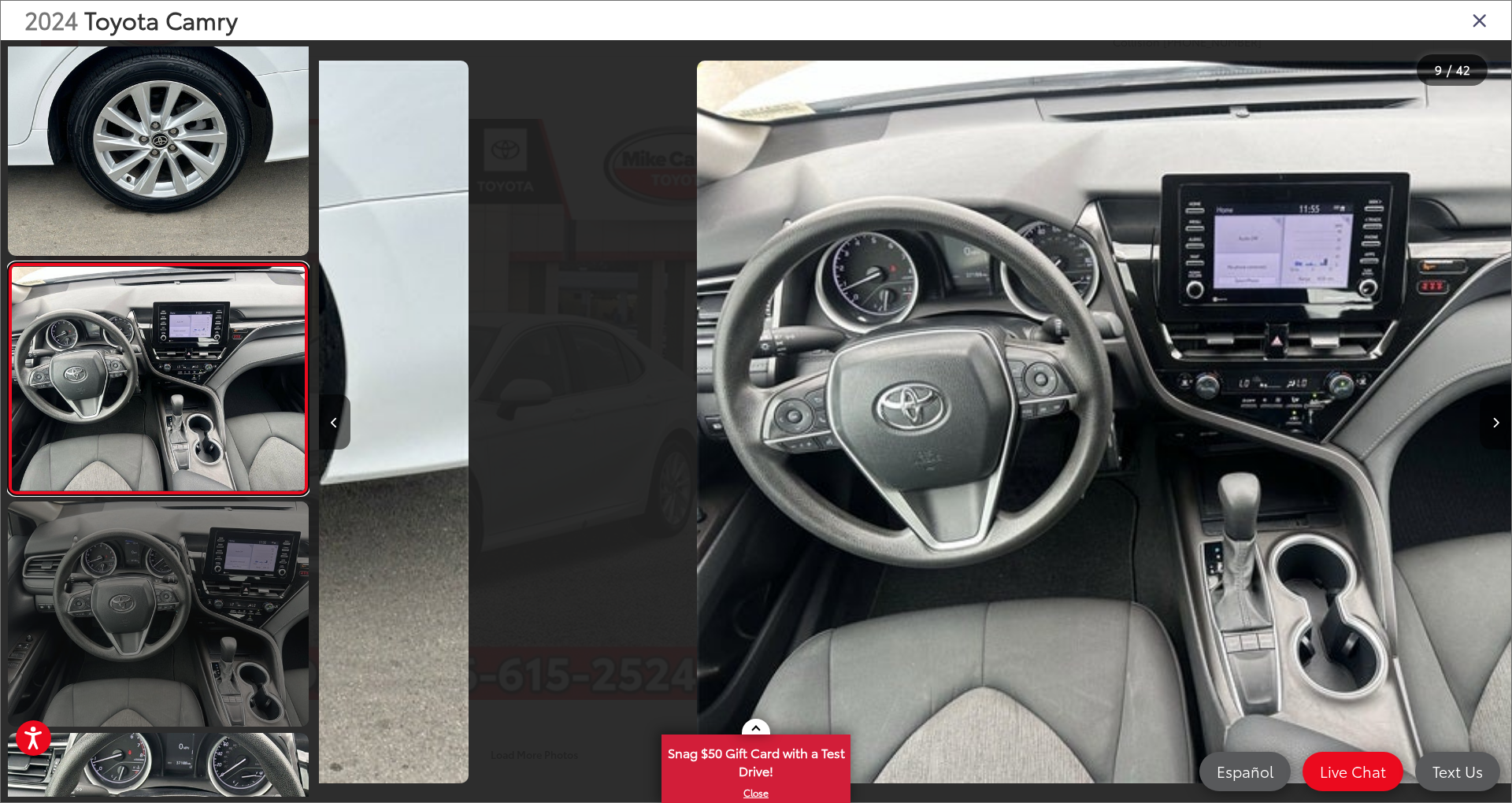
scroll to position [0, 0]
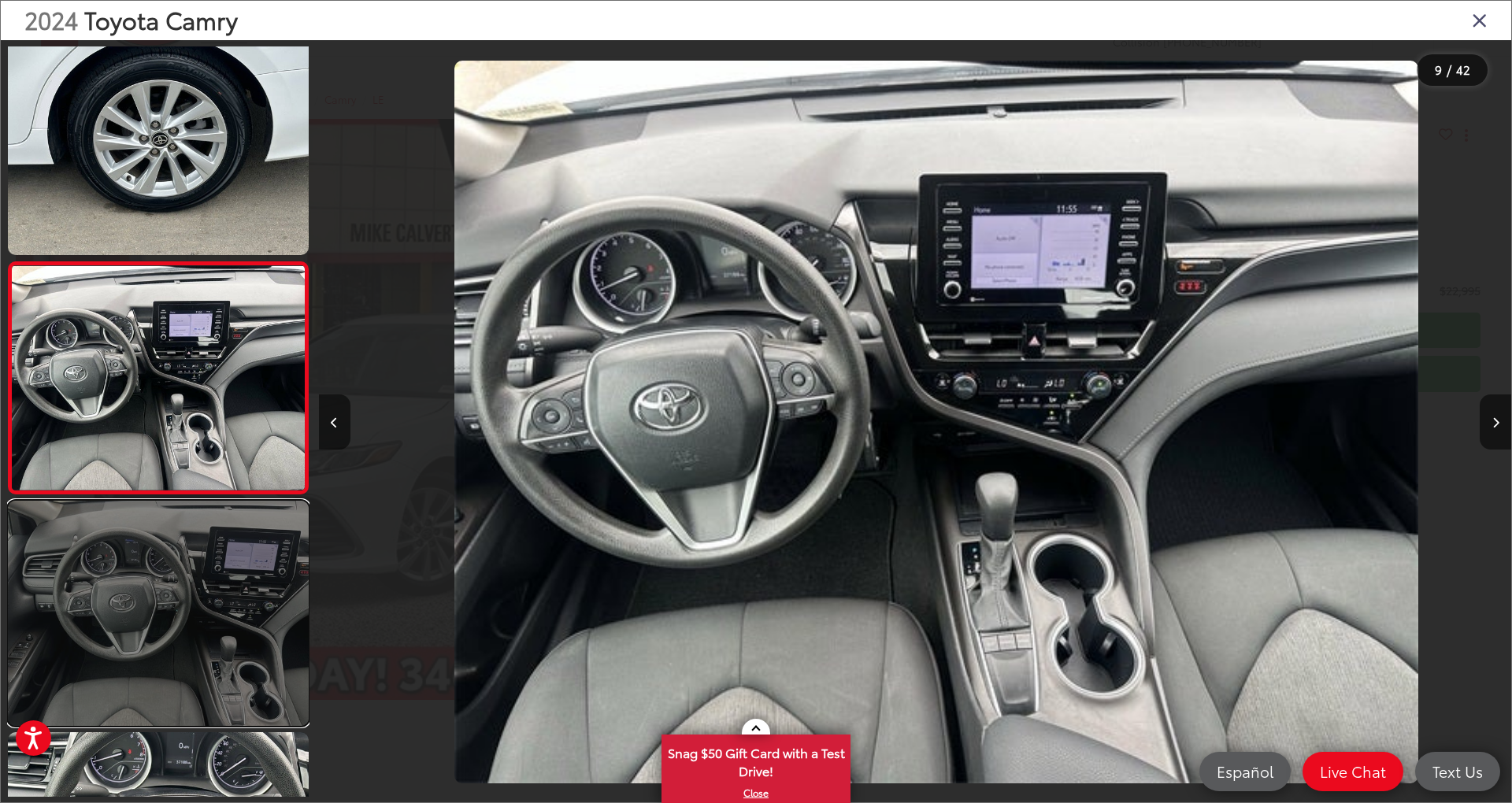
click at [200, 654] on link at bounding box center [158, 613] width 301 height 225
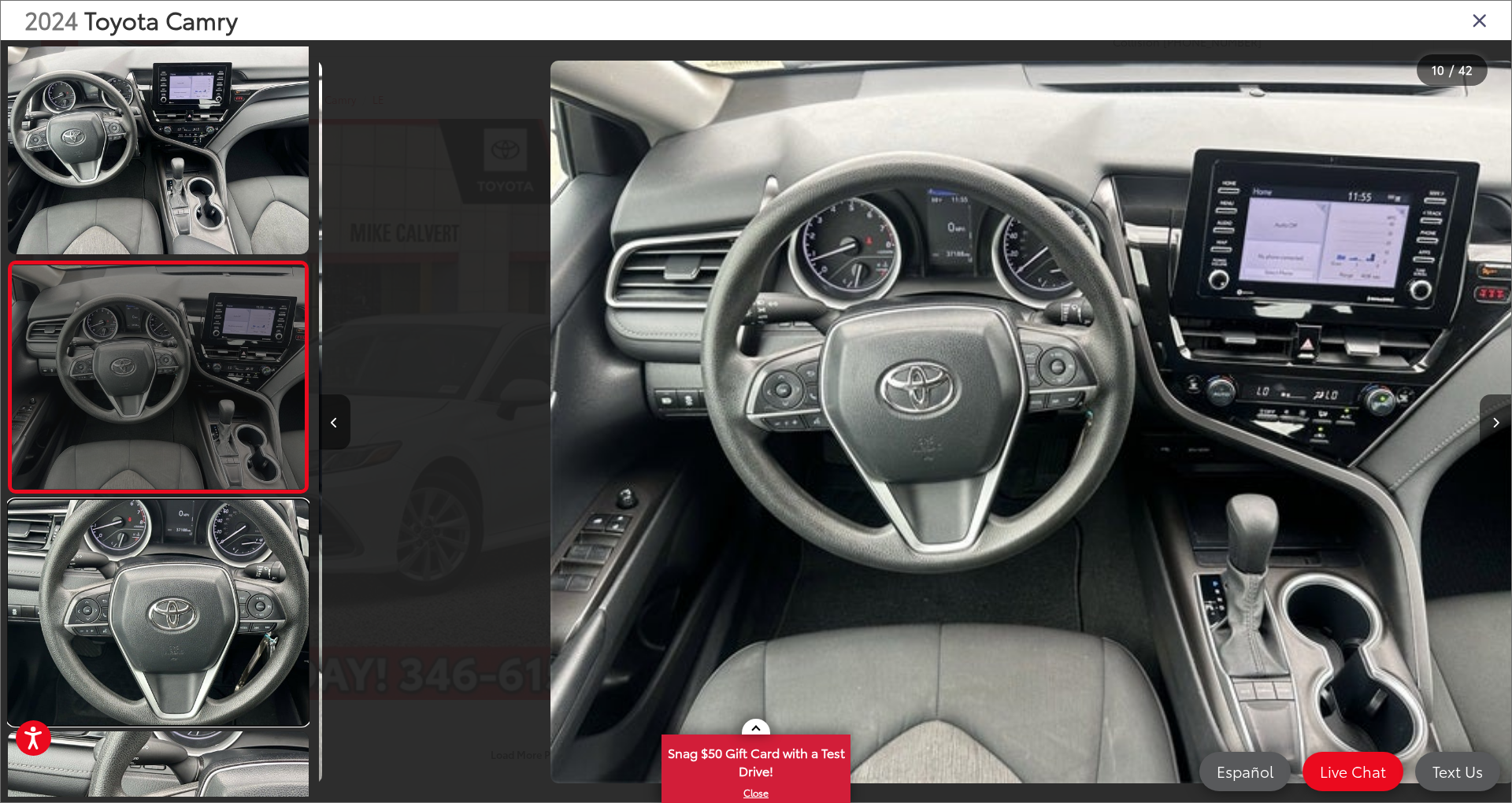
click at [200, 654] on link at bounding box center [158, 612] width 301 height 225
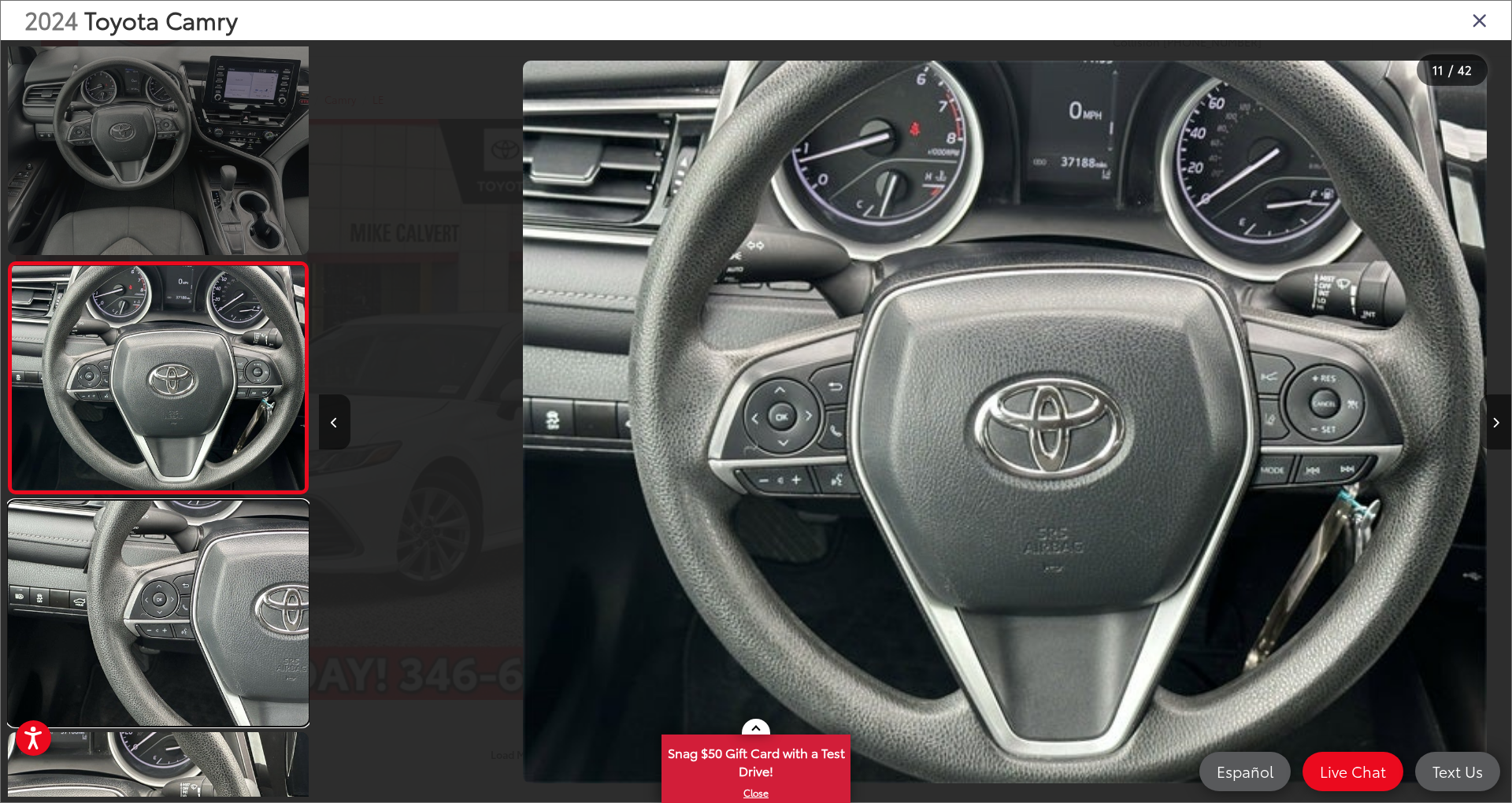
click at [200, 654] on link at bounding box center [158, 613] width 301 height 225
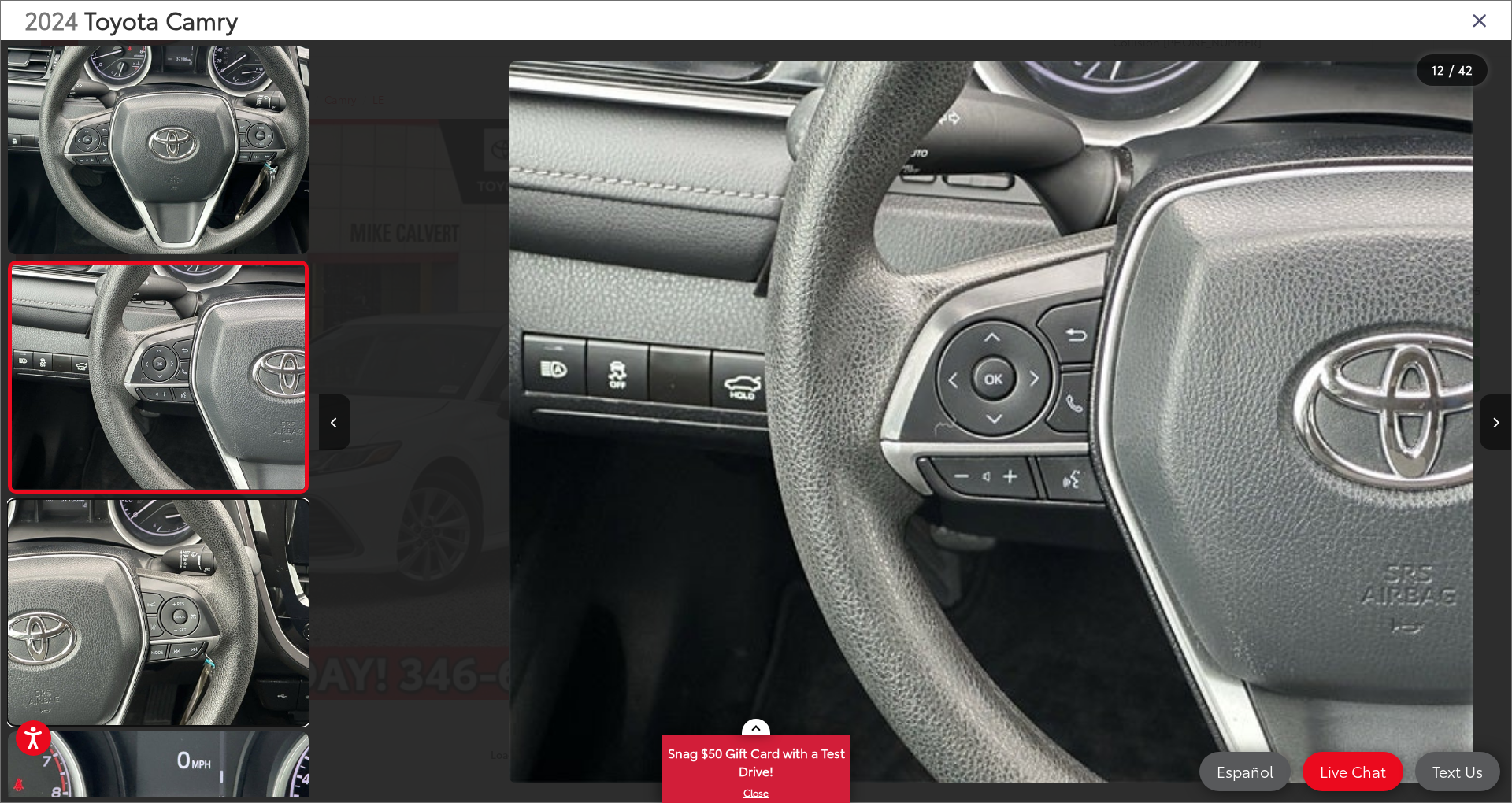
click at [200, 654] on link at bounding box center [158, 612] width 301 height 225
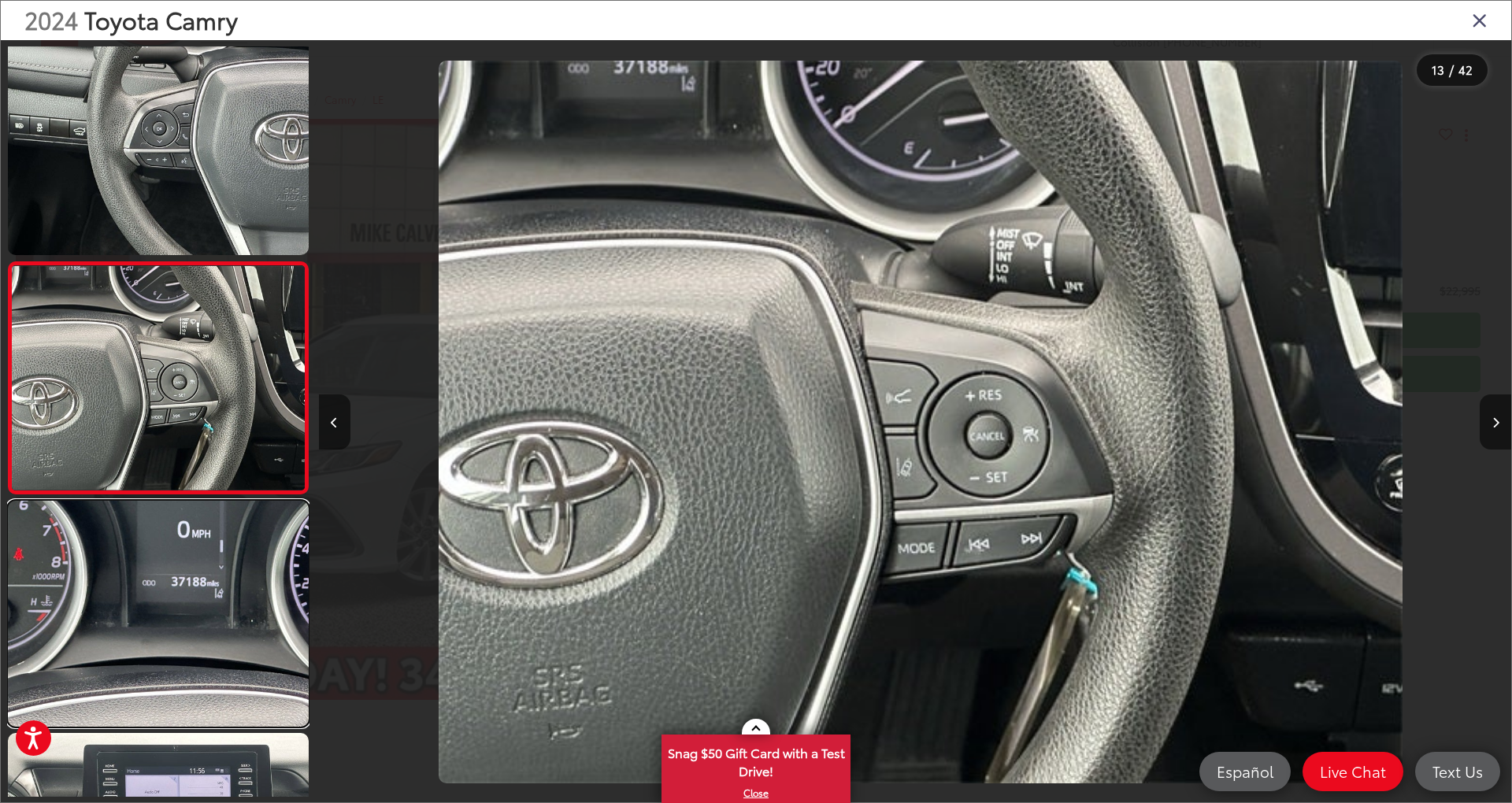
click at [200, 654] on link at bounding box center [158, 613] width 301 height 225
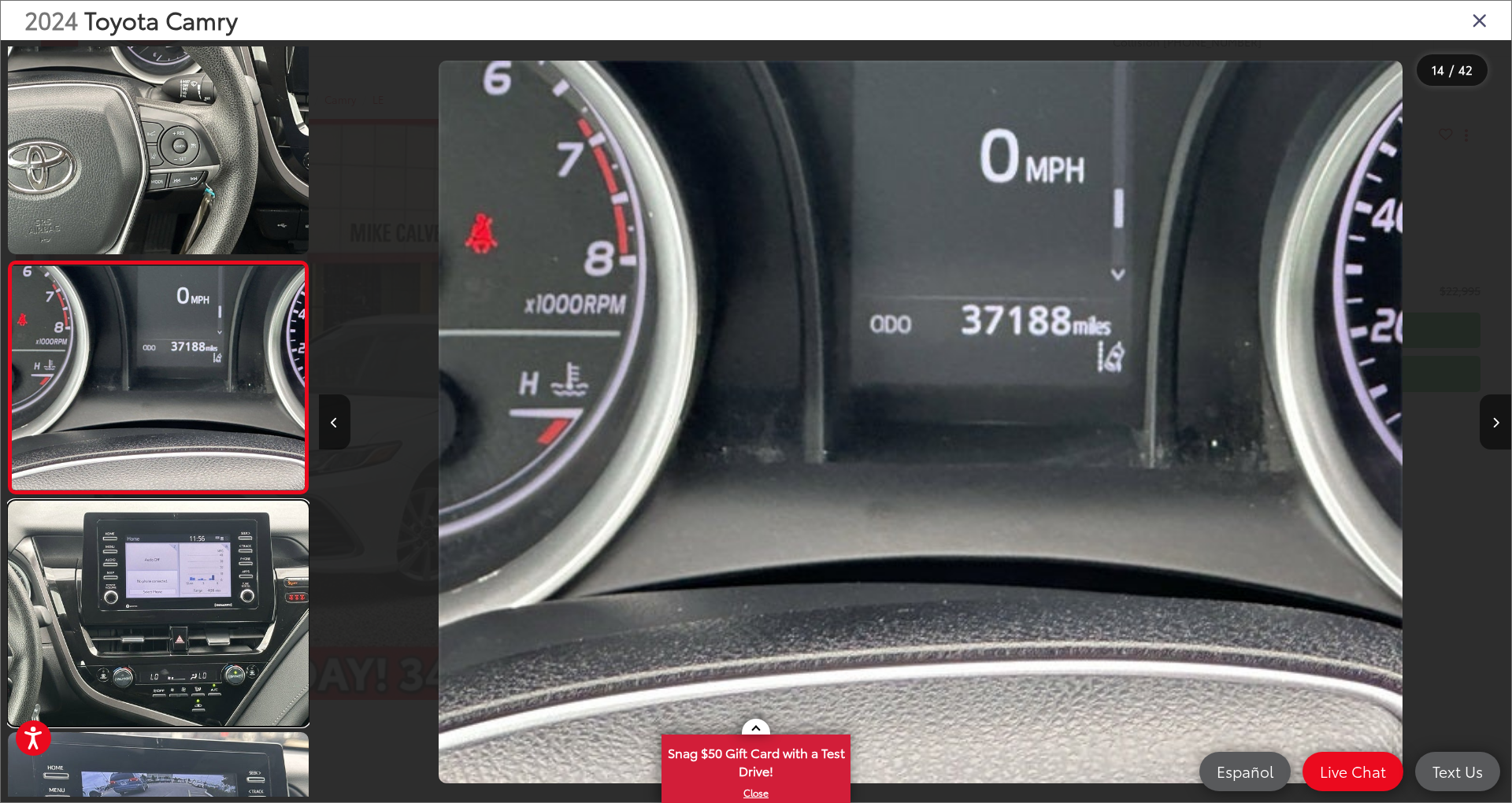
click at [200, 654] on link at bounding box center [158, 613] width 301 height 225
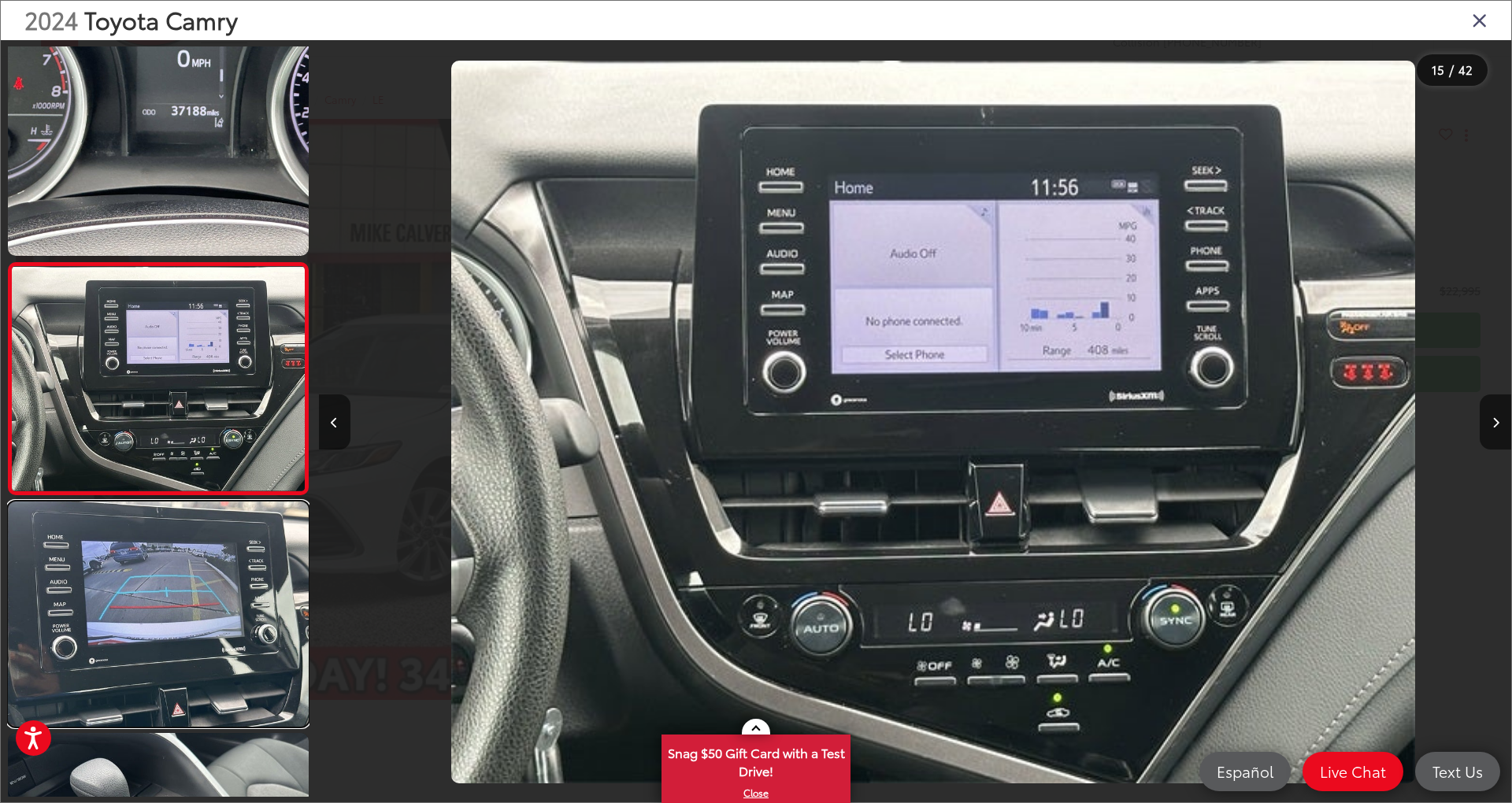
click at [200, 654] on link at bounding box center [158, 614] width 301 height 225
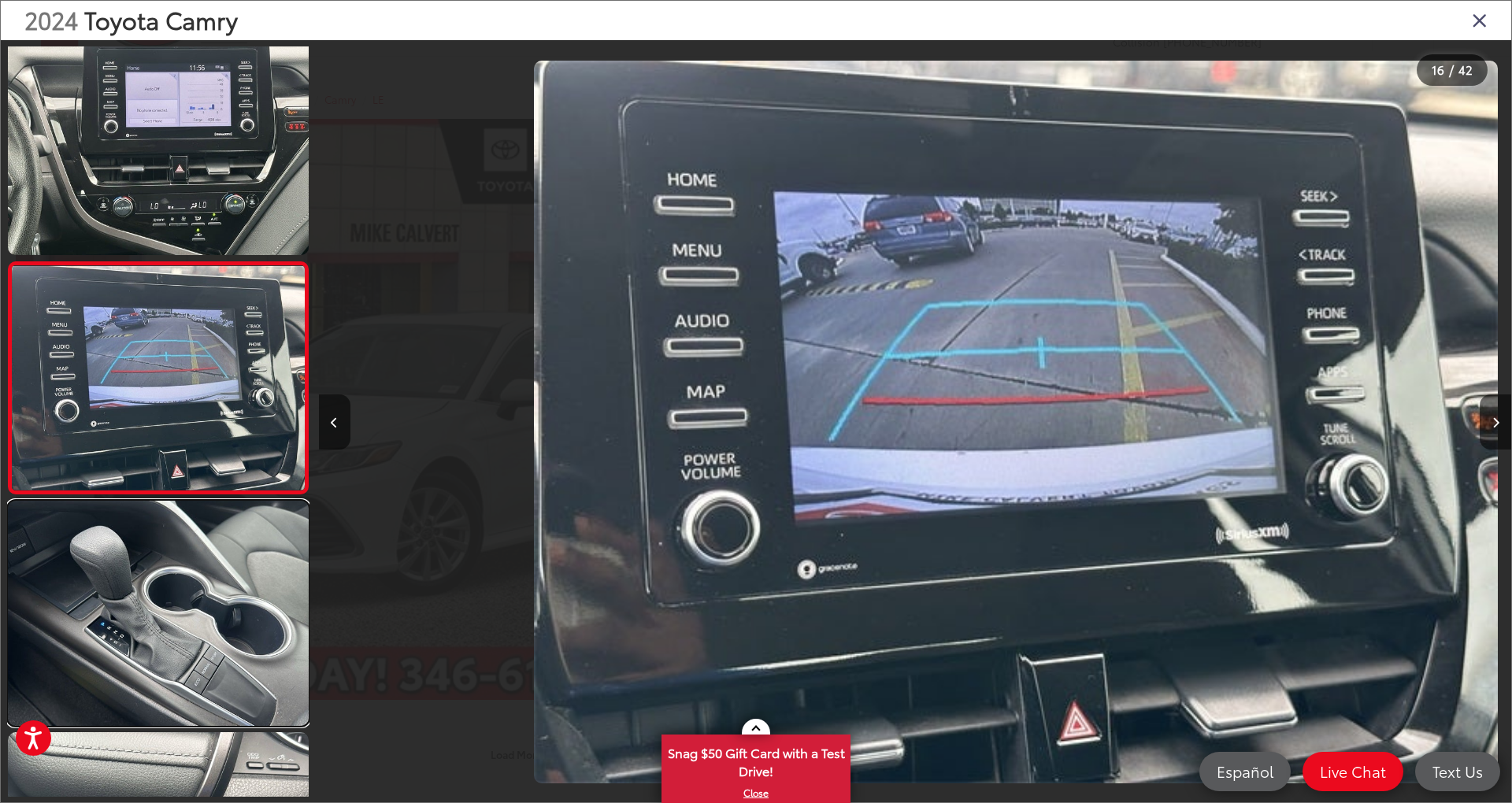
click at [200, 654] on link at bounding box center [158, 613] width 301 height 225
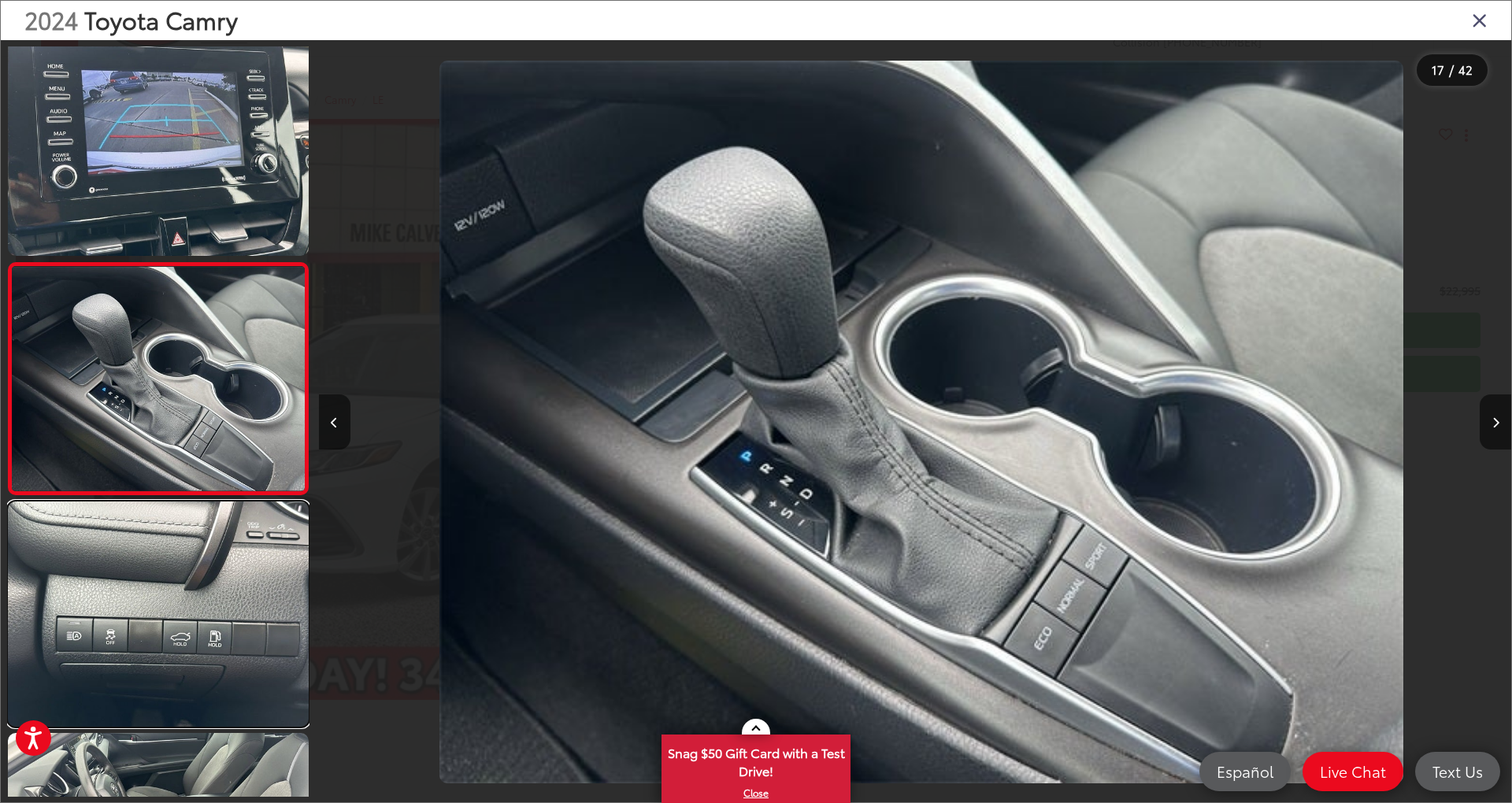
click at [200, 654] on link at bounding box center [158, 614] width 301 height 225
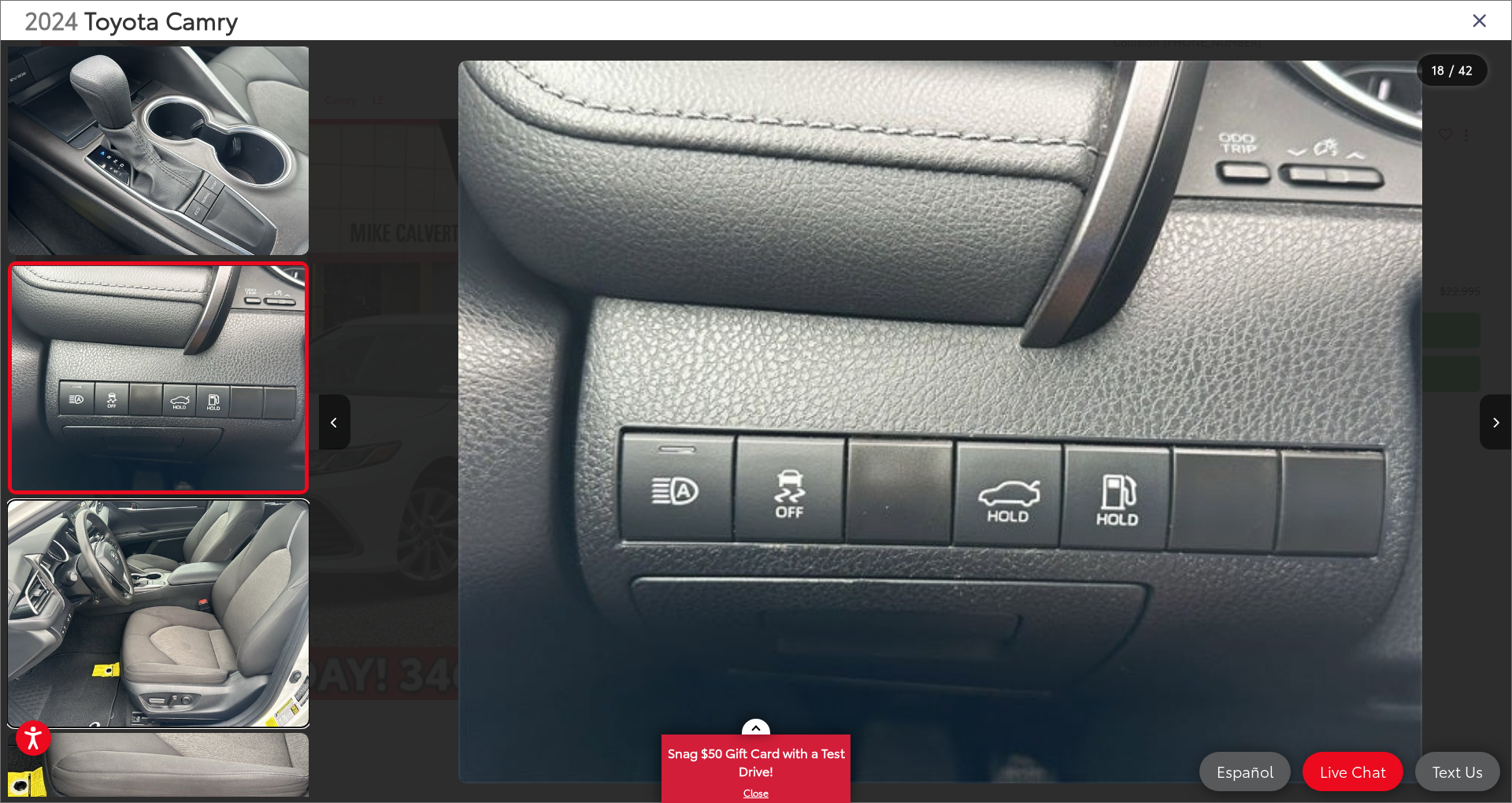
click at [200, 654] on link at bounding box center [158, 613] width 301 height 225
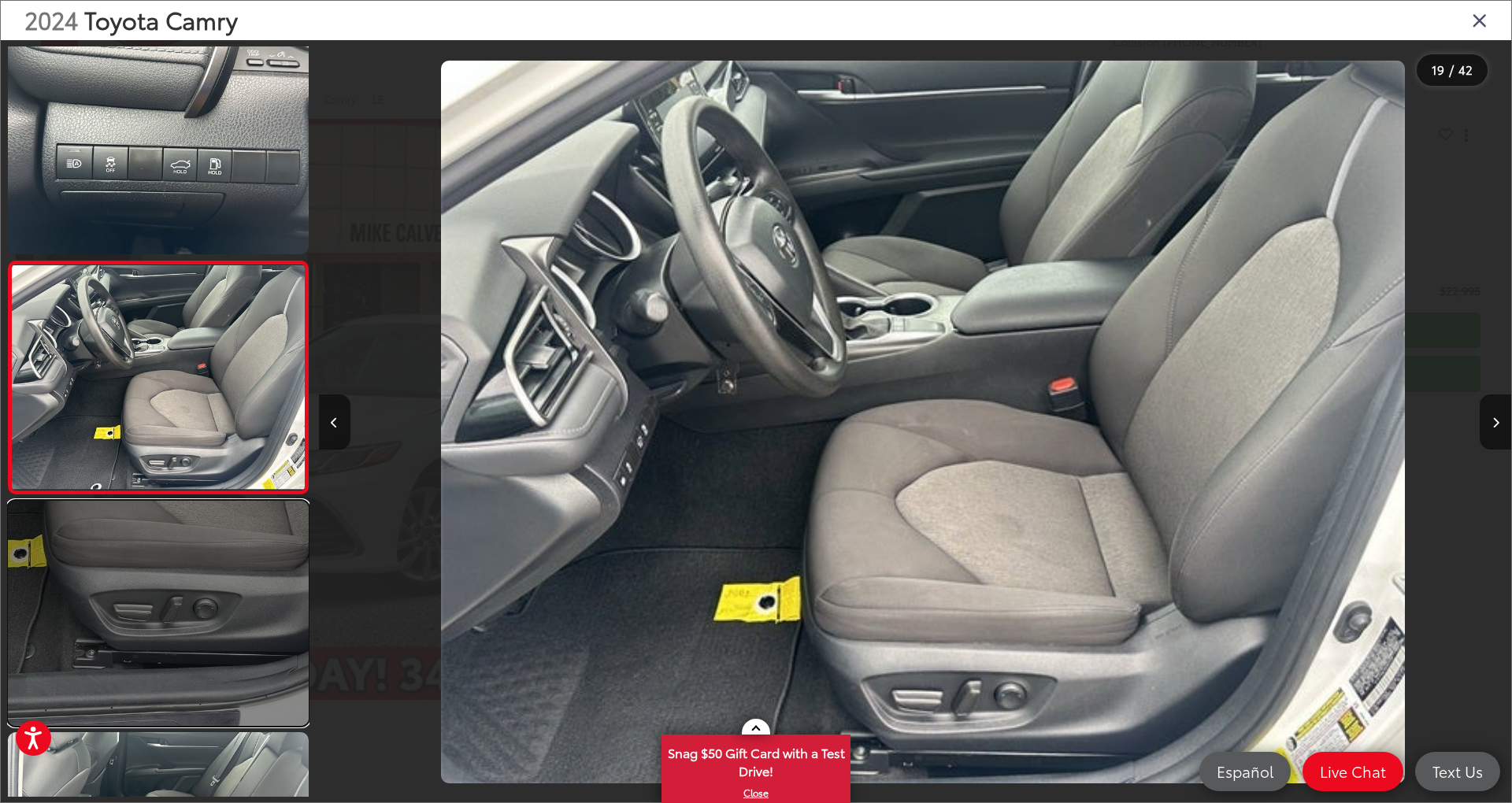
click at [200, 654] on link at bounding box center [158, 613] width 301 height 225
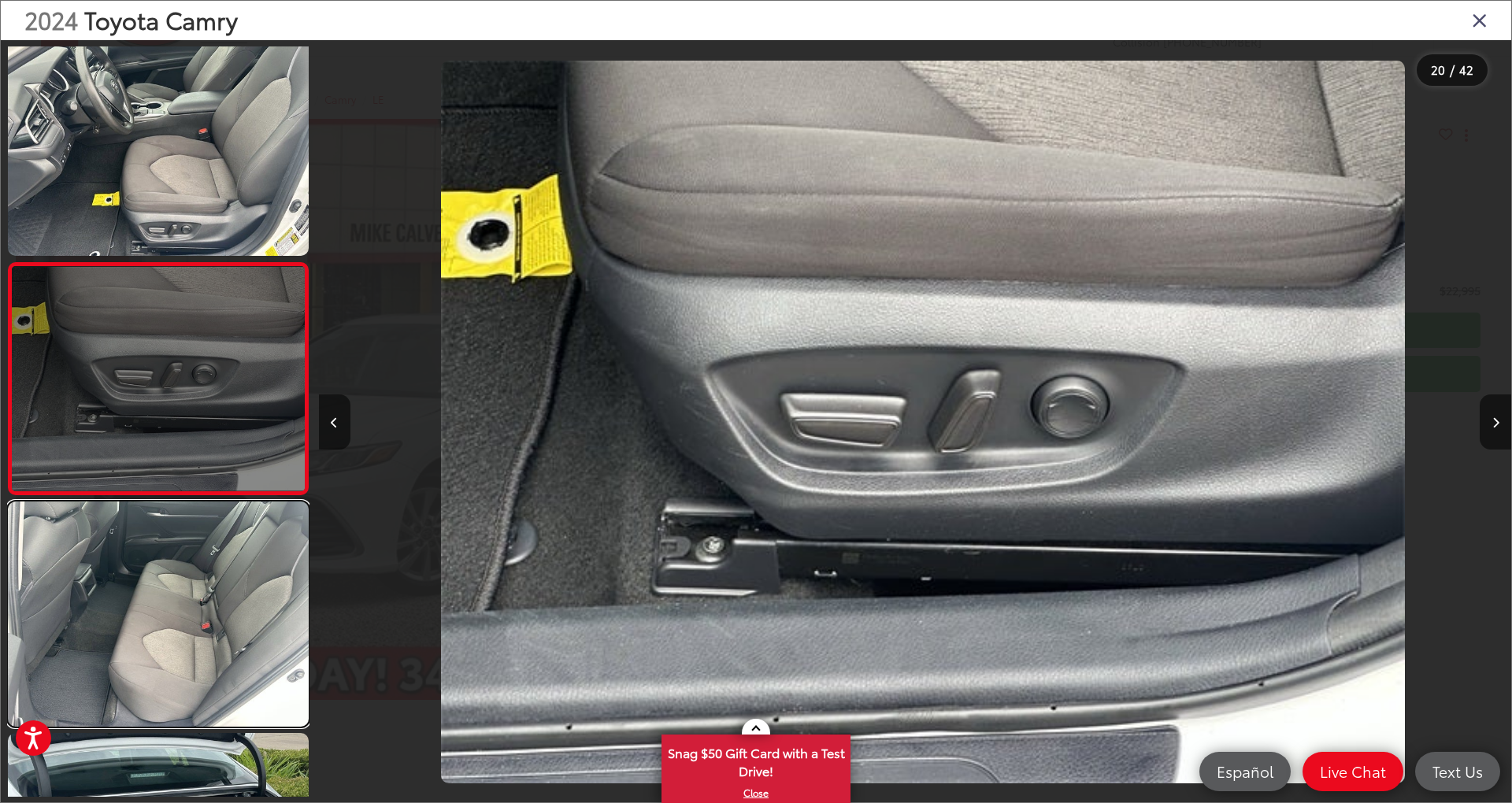
click at [200, 654] on link at bounding box center [158, 614] width 301 height 225
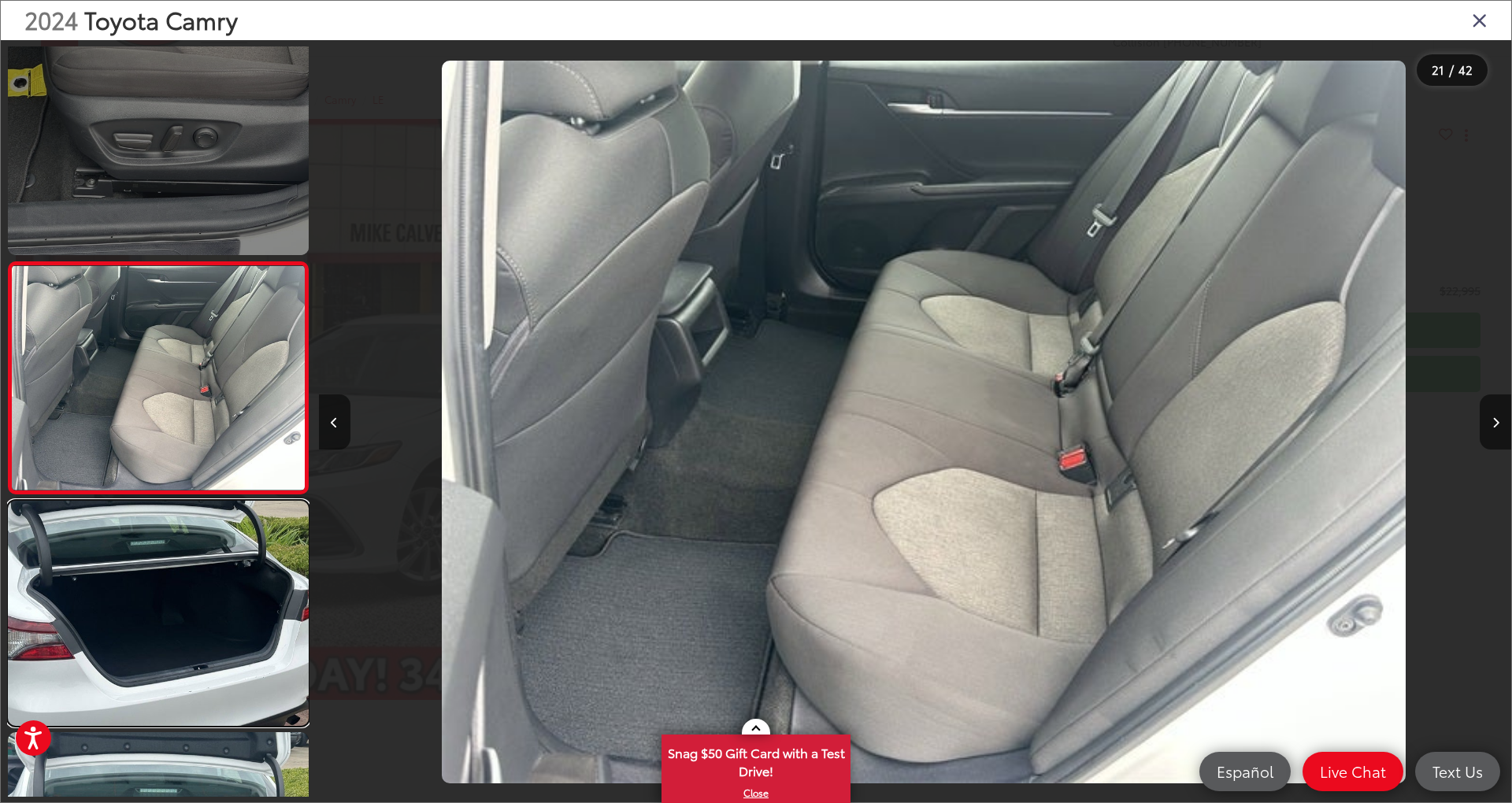
click at [200, 654] on link at bounding box center [158, 613] width 301 height 225
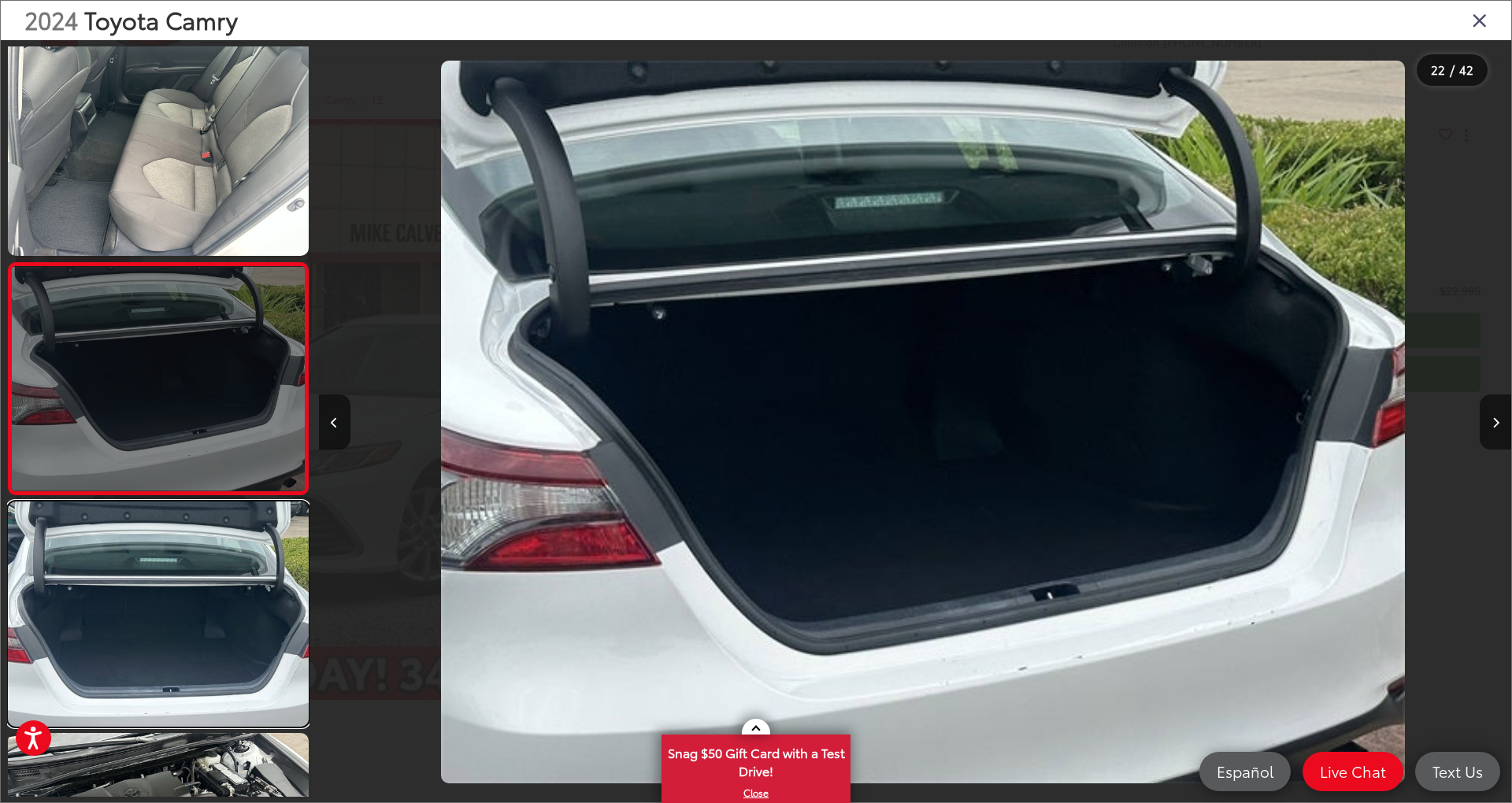
click at [200, 654] on link at bounding box center [158, 614] width 301 height 225
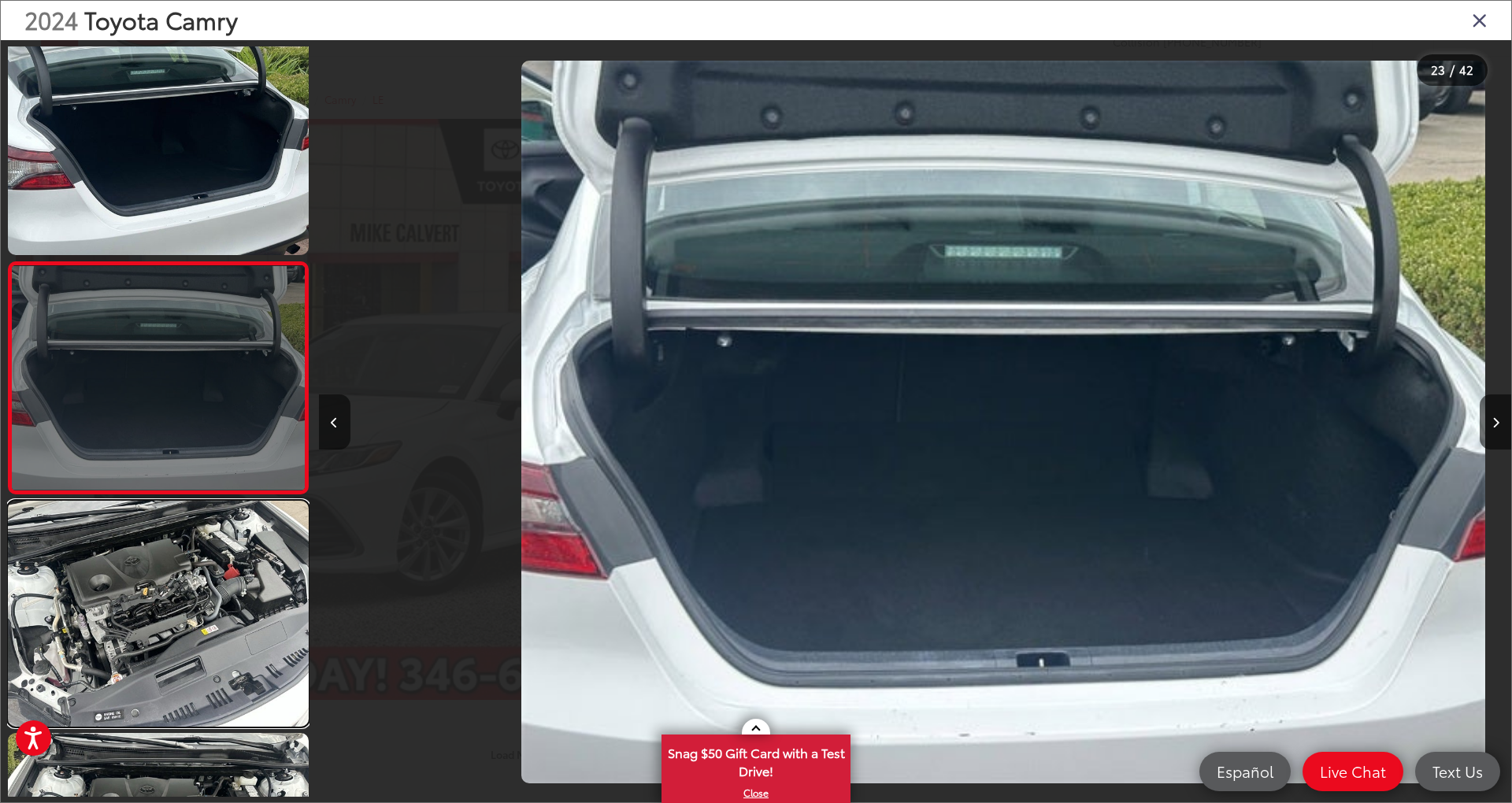
click at [200, 654] on link at bounding box center [158, 613] width 301 height 225
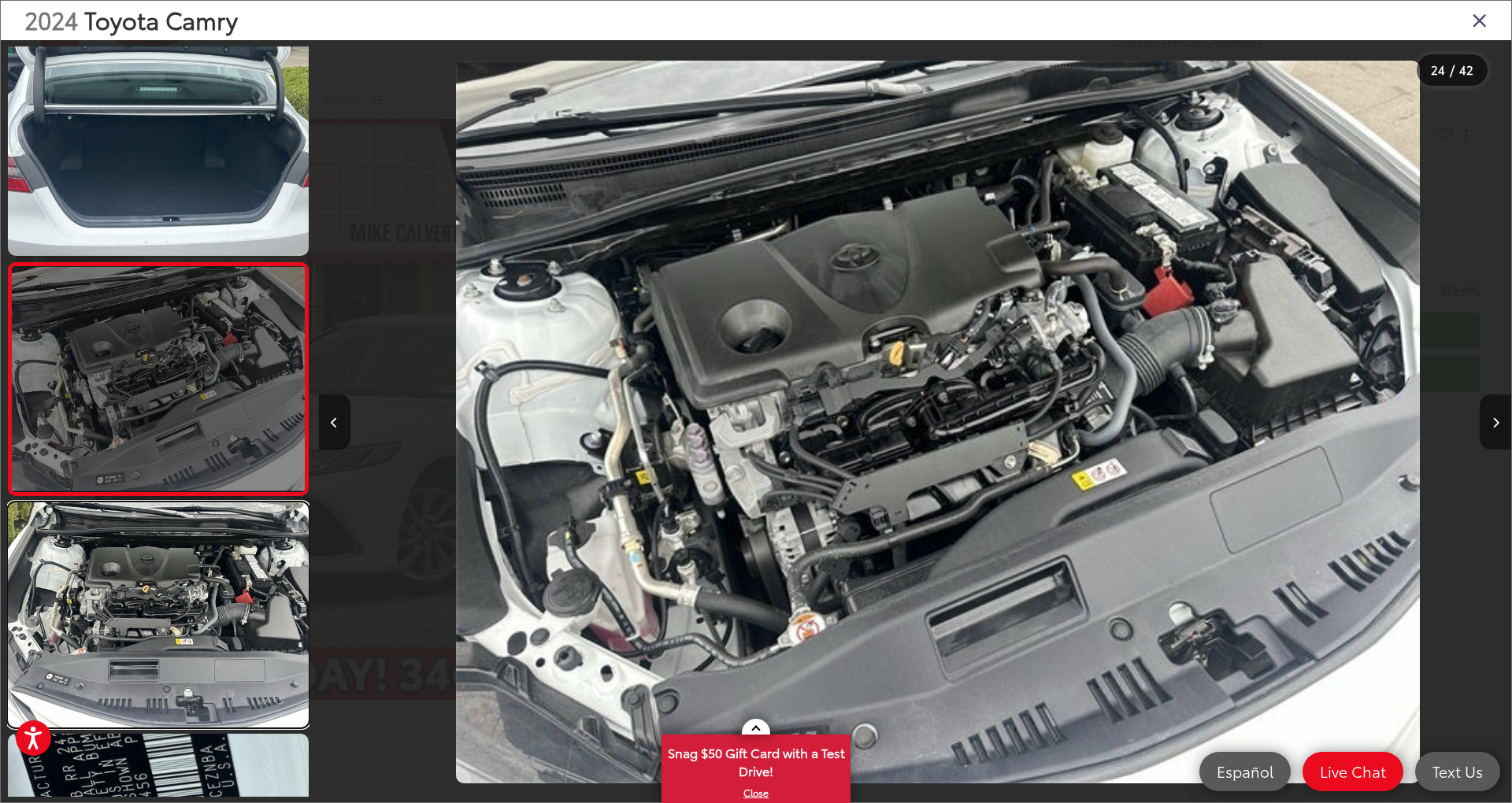
click at [200, 654] on link at bounding box center [158, 615] width 301 height 225
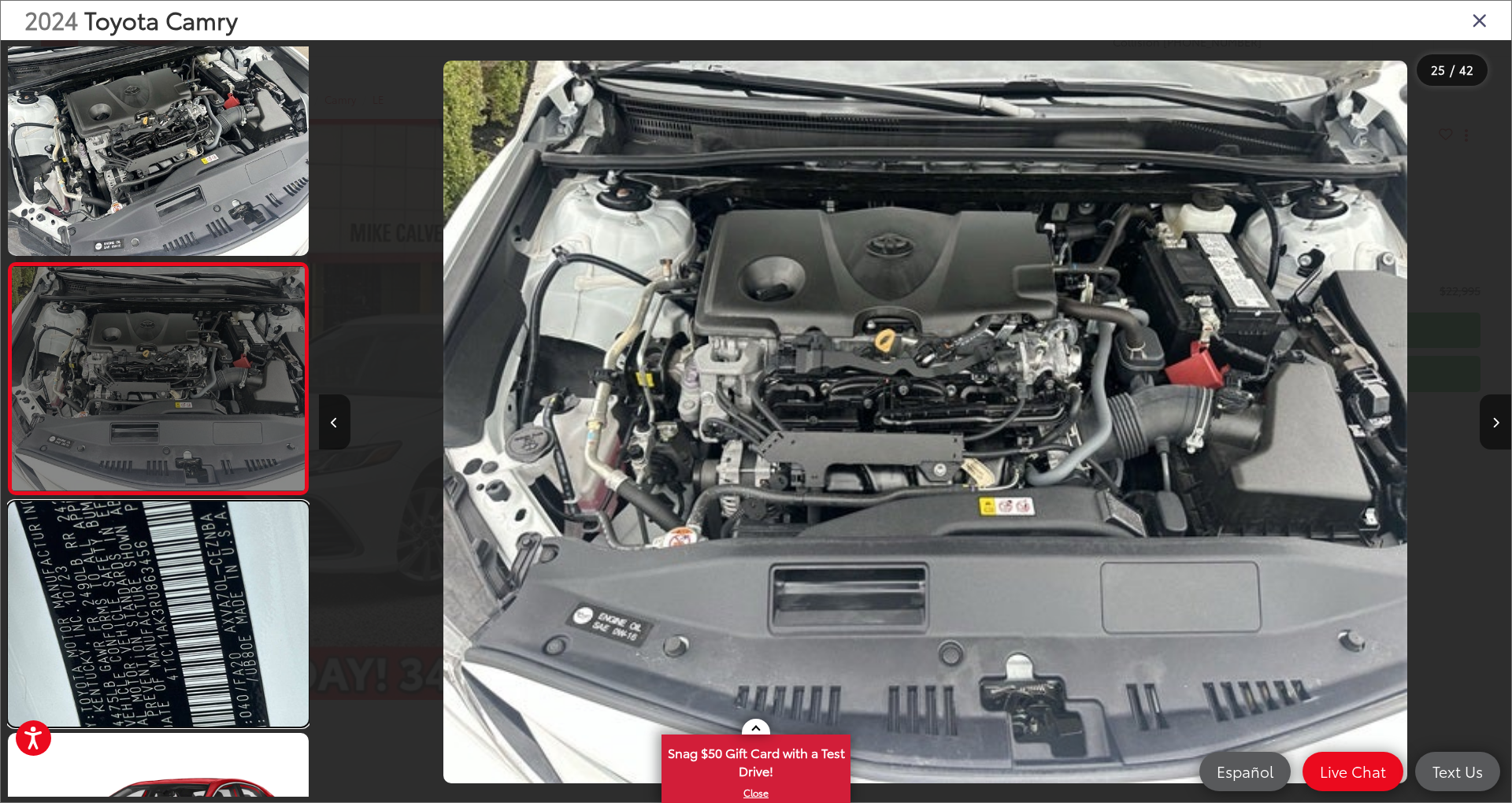
click at [200, 654] on link at bounding box center [158, 614] width 301 height 225
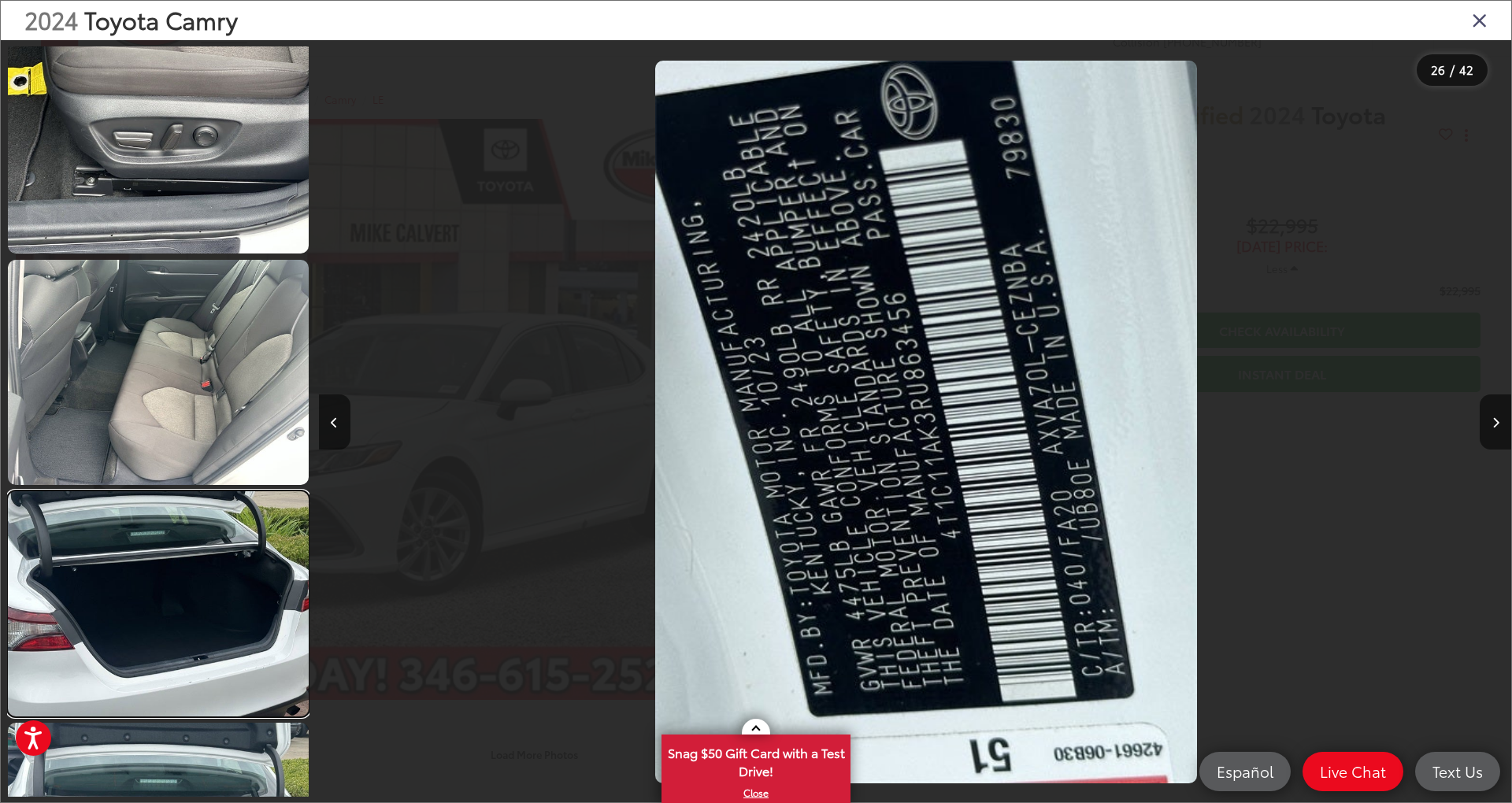
click at [200, 654] on link at bounding box center [158, 603] width 301 height 225
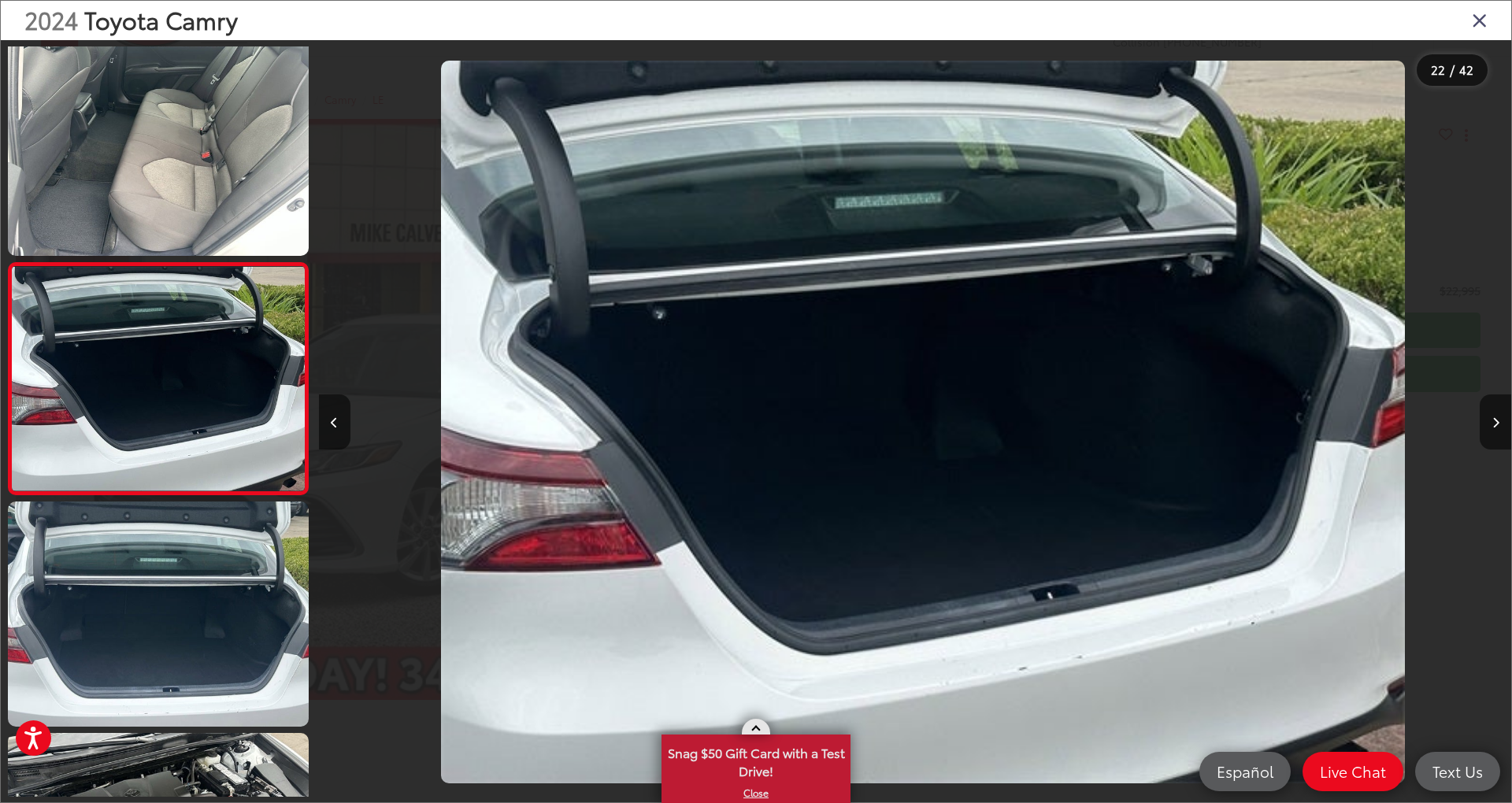
click at [750, 729] on link at bounding box center [756, 726] width 28 height 15
click at [1467, 22] on div "2024 Toyota Camry" at bounding box center [756, 20] width 1510 height 40
click at [1481, 20] on icon "Close gallery" at bounding box center [1479, 19] width 15 height 20
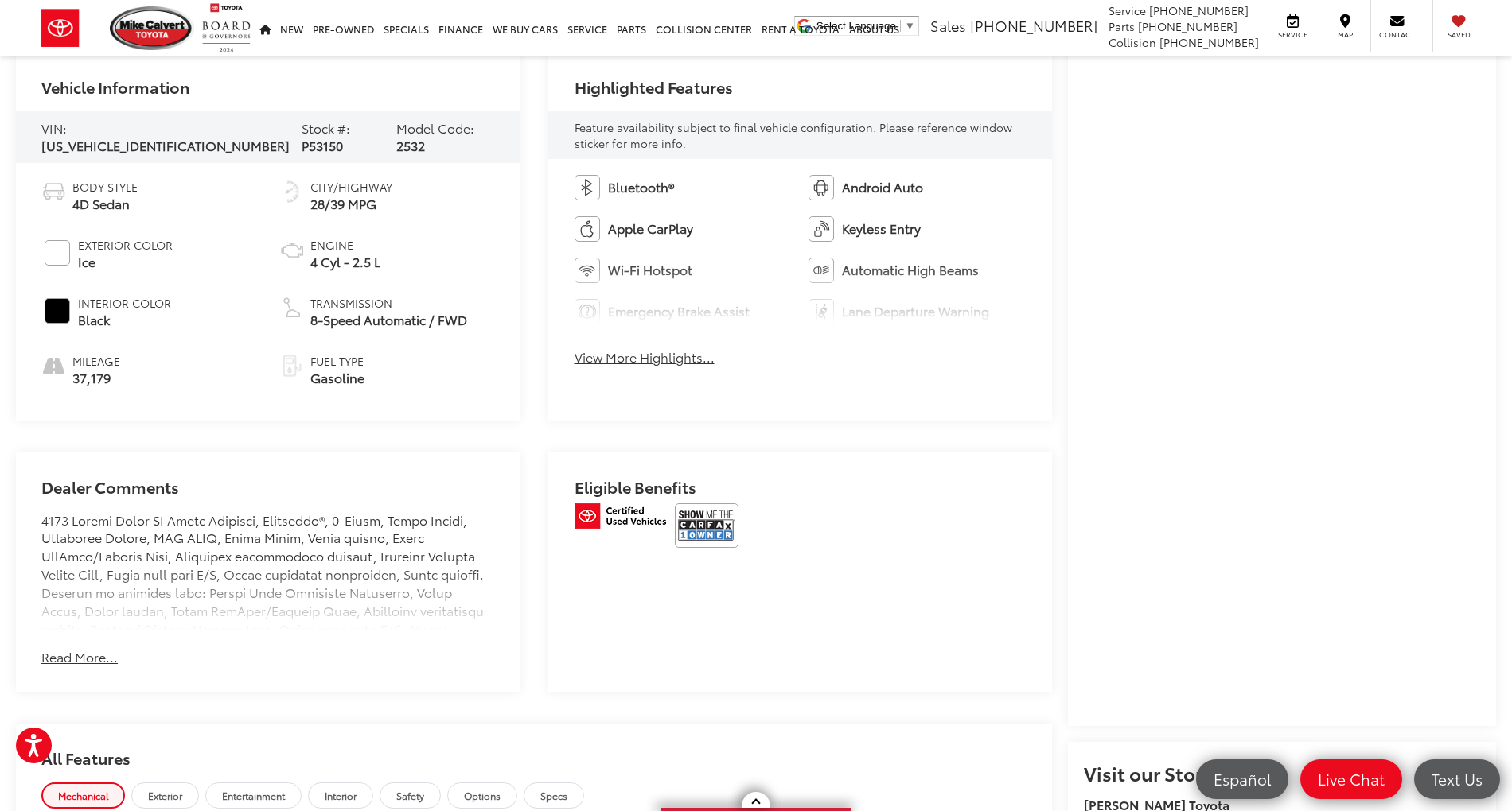
click at [99, 377] on span "37,179" at bounding box center [96, 378] width 48 height 19
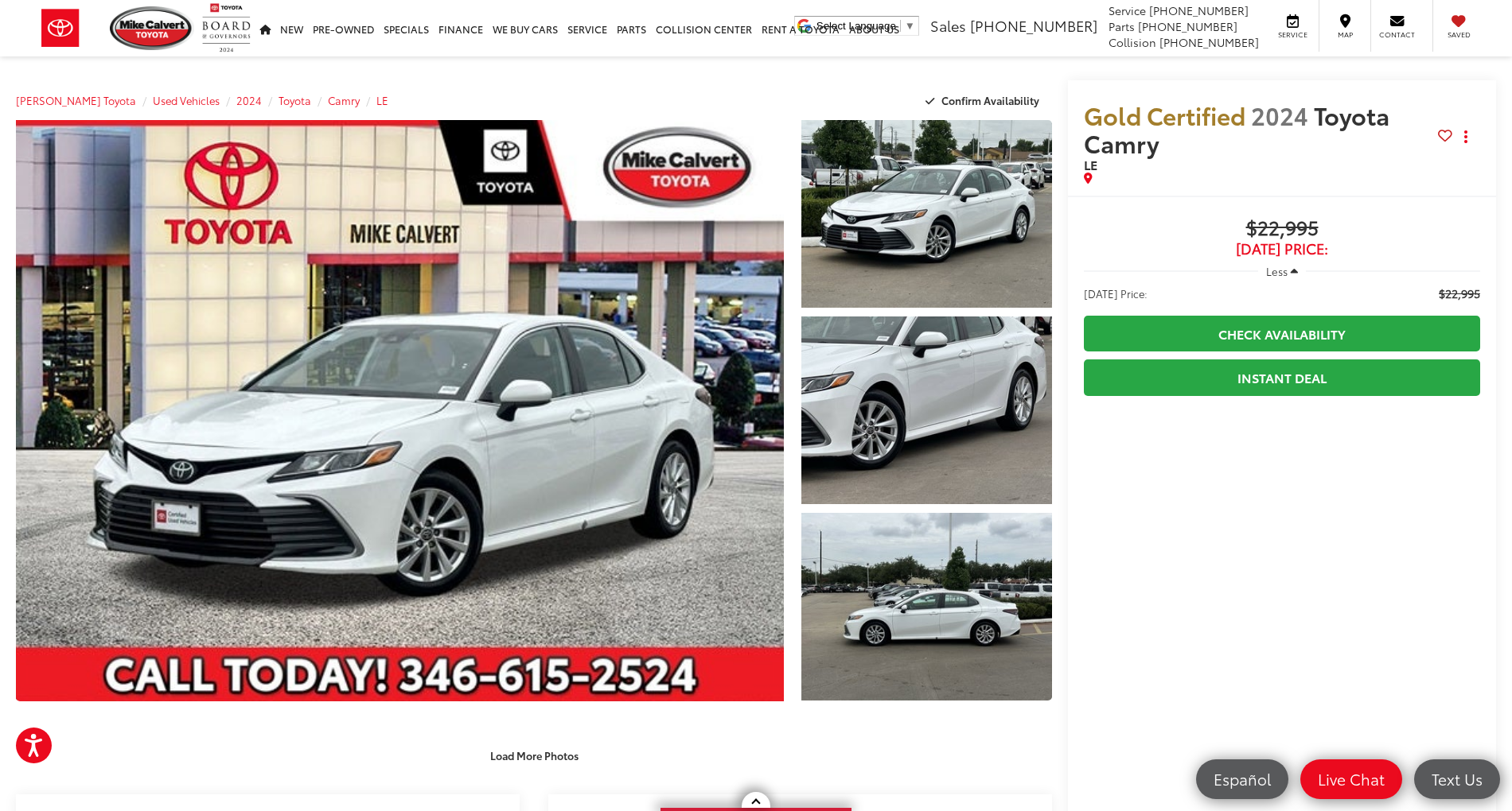
click at [1278, 217] on span "$22,995" at bounding box center [1281, 229] width 396 height 23
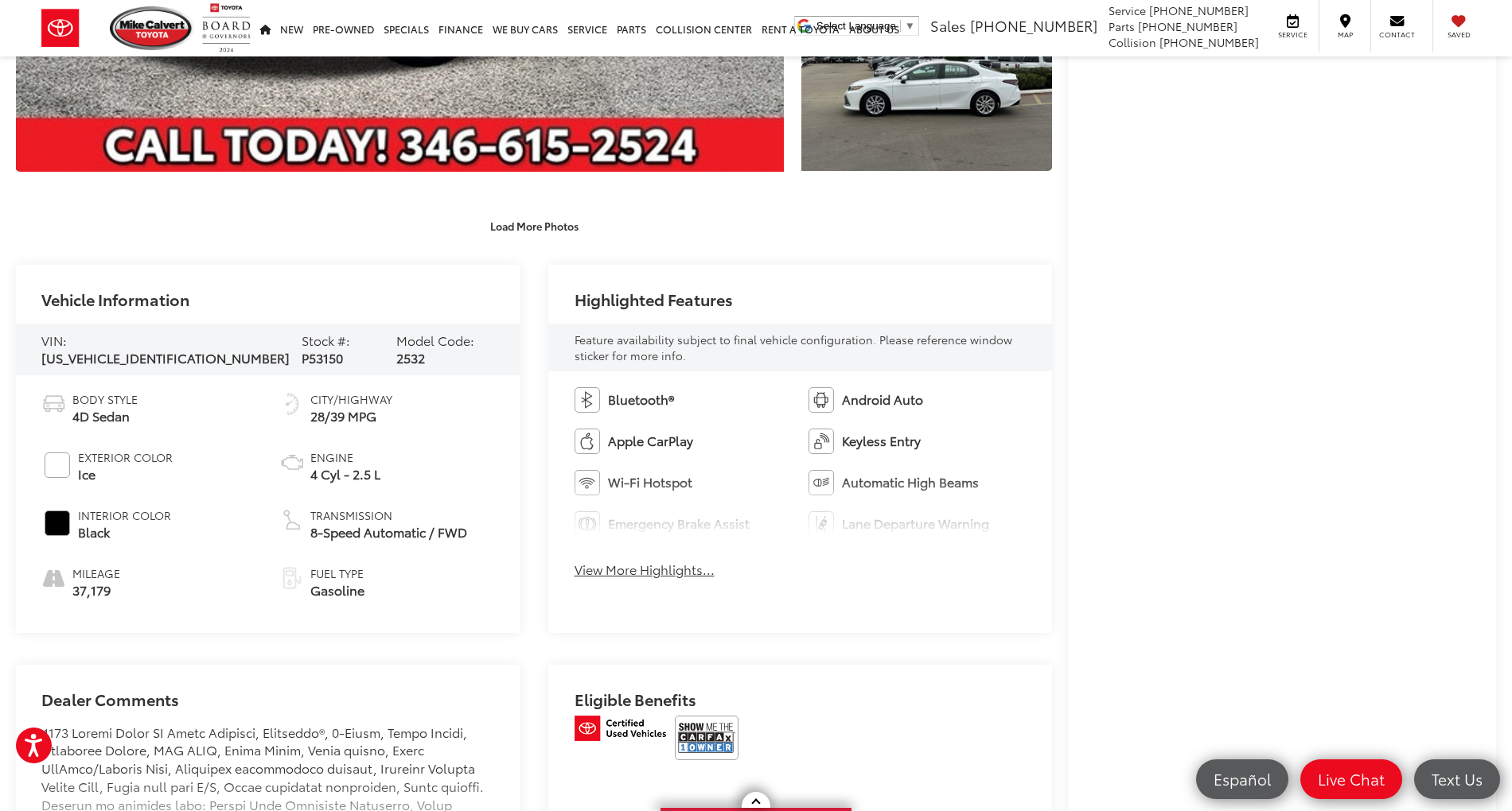
click at [301, 348] on span "P53150" at bounding box center [322, 357] width 41 height 19
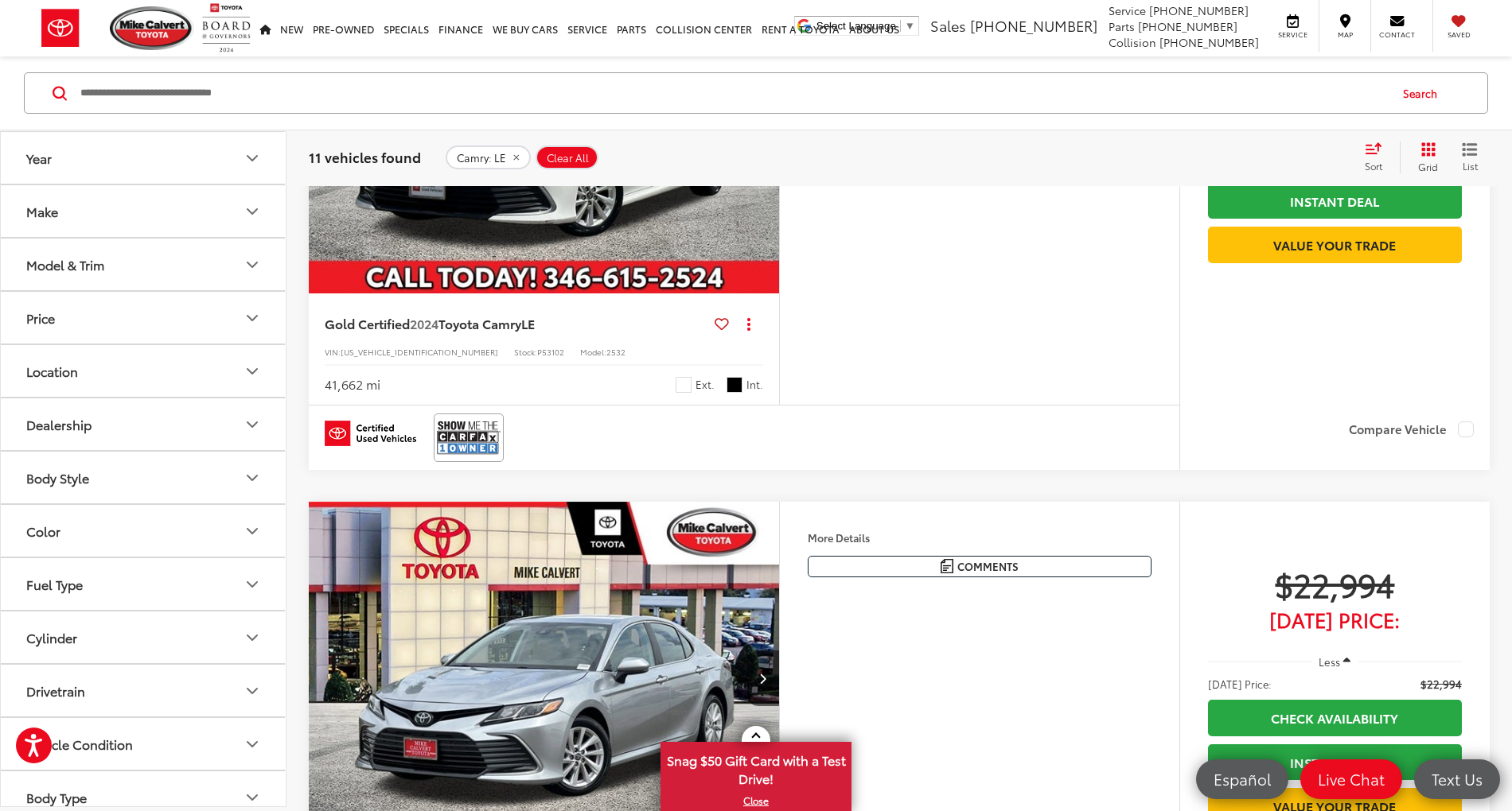
scroll to position [1591, 0]
